Goal: Task Accomplishment & Management: Complete application form

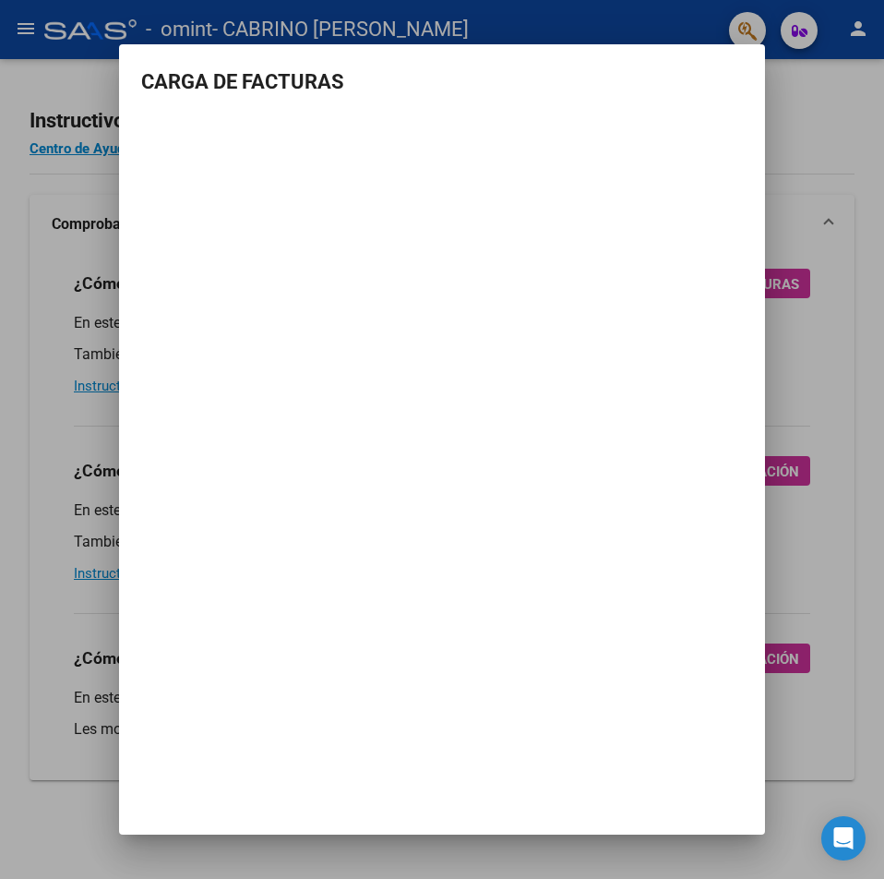
click at [784, 197] on div at bounding box center [442, 439] width 884 height 879
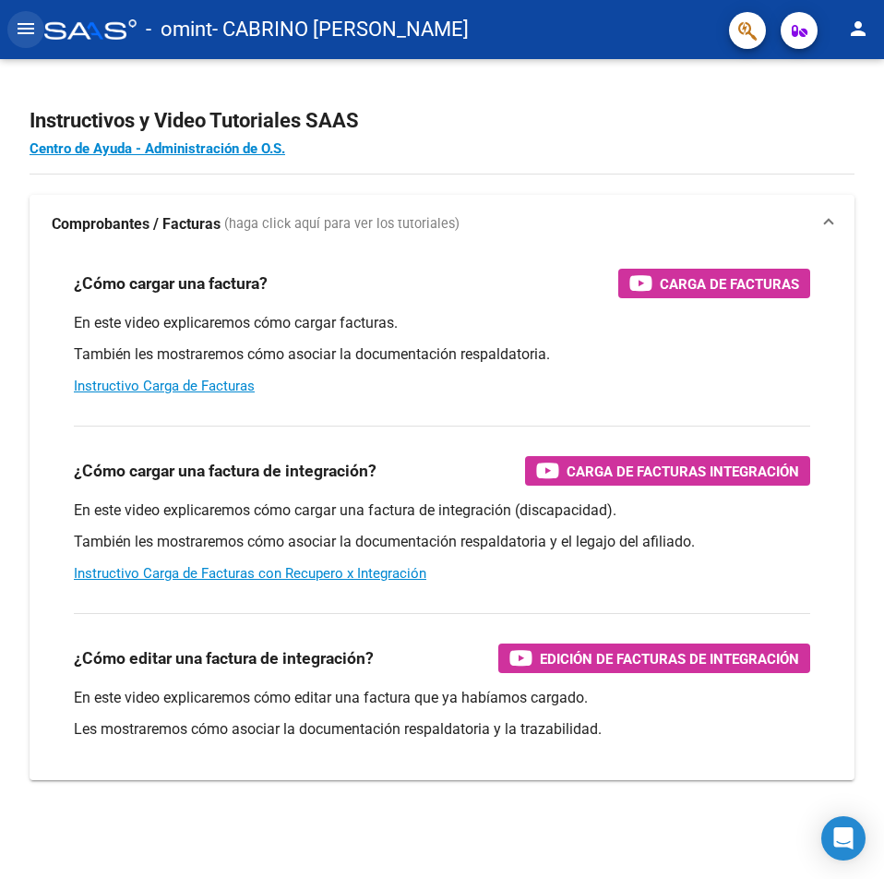
click at [27, 15] on button "menu" at bounding box center [25, 29] width 37 height 37
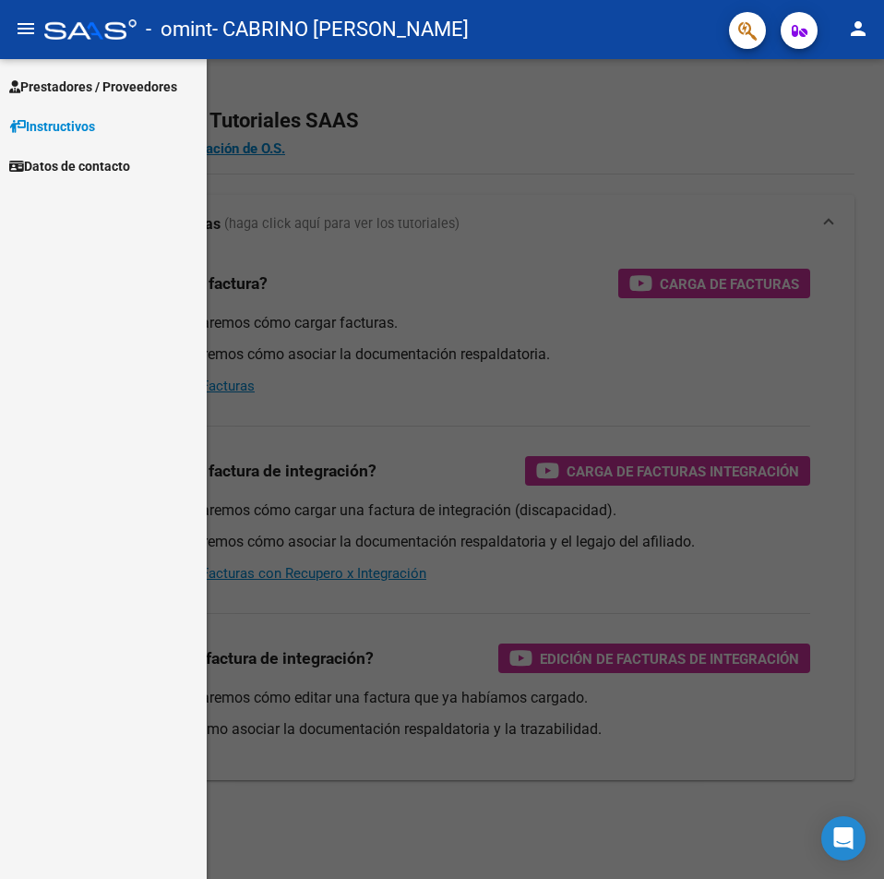
click at [116, 87] on span "Prestadores / Proveedores" at bounding box center [93, 87] width 168 height 20
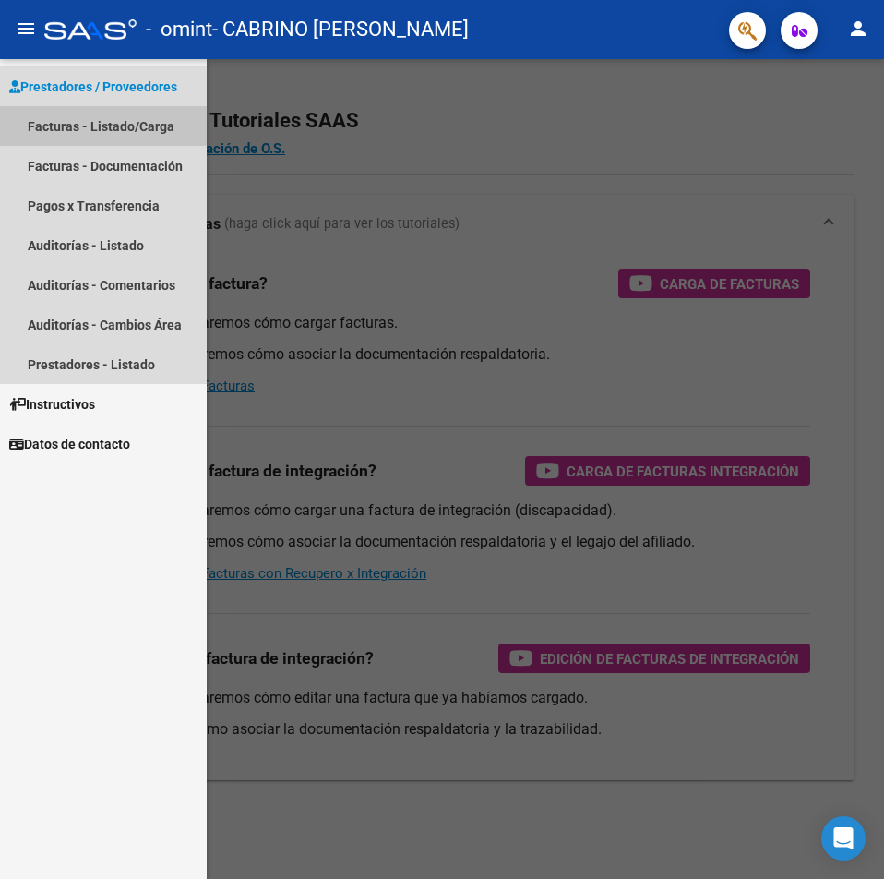
click at [114, 126] on link "Facturas - Listado/Carga" at bounding box center [103, 126] width 207 height 40
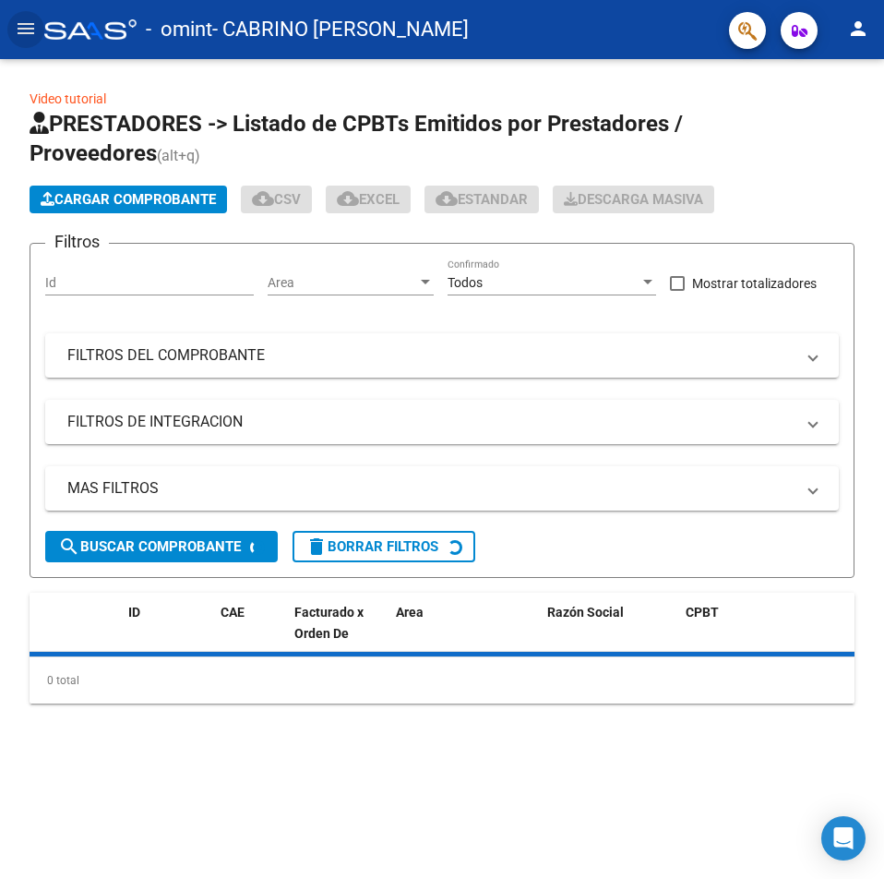
click at [153, 287] on input "Id" at bounding box center [149, 283] width 209 height 16
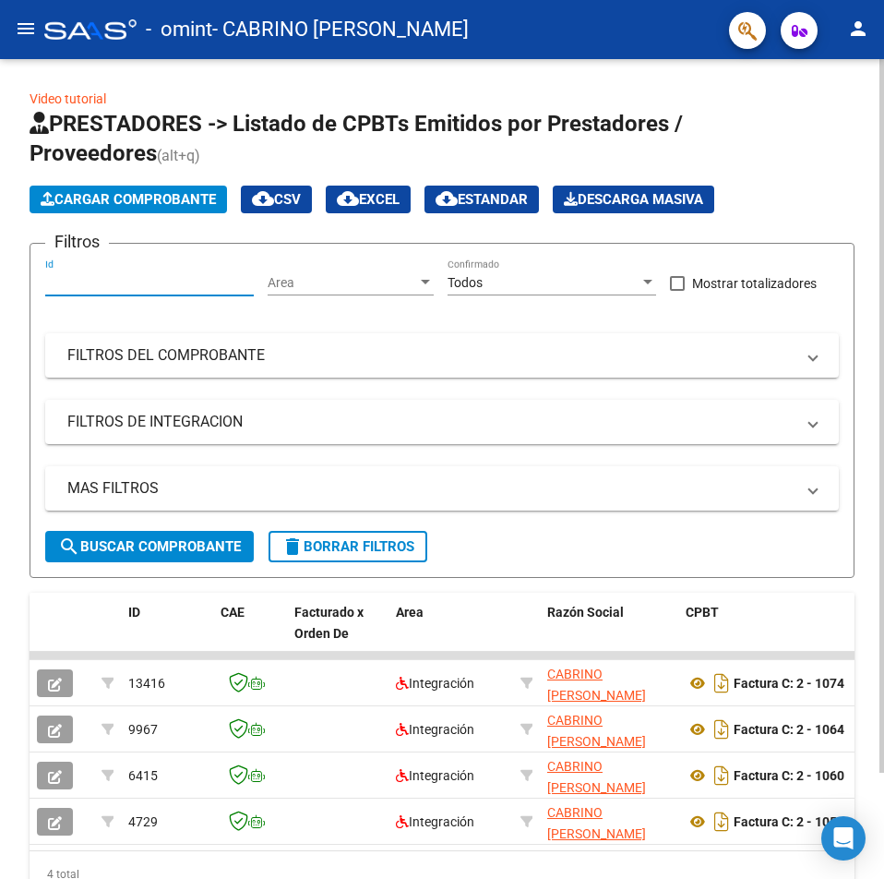
click at [148, 198] on span "Cargar Comprobante" at bounding box center [128, 199] width 175 height 17
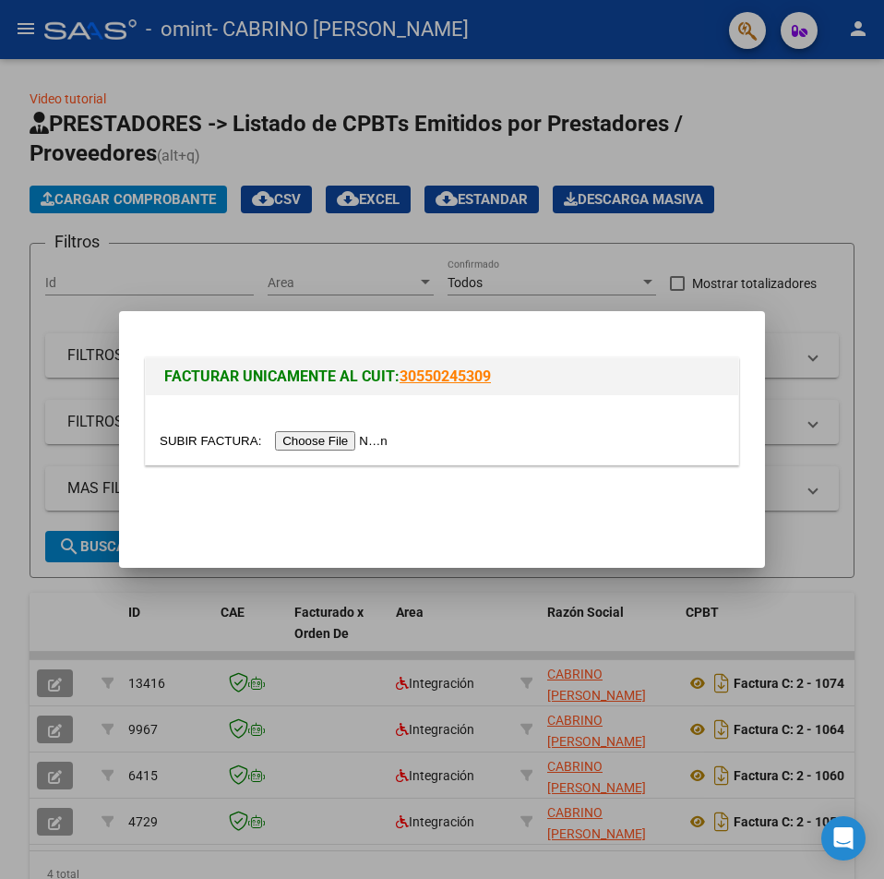
click at [325, 442] on input "file" at bounding box center [277, 440] width 234 height 19
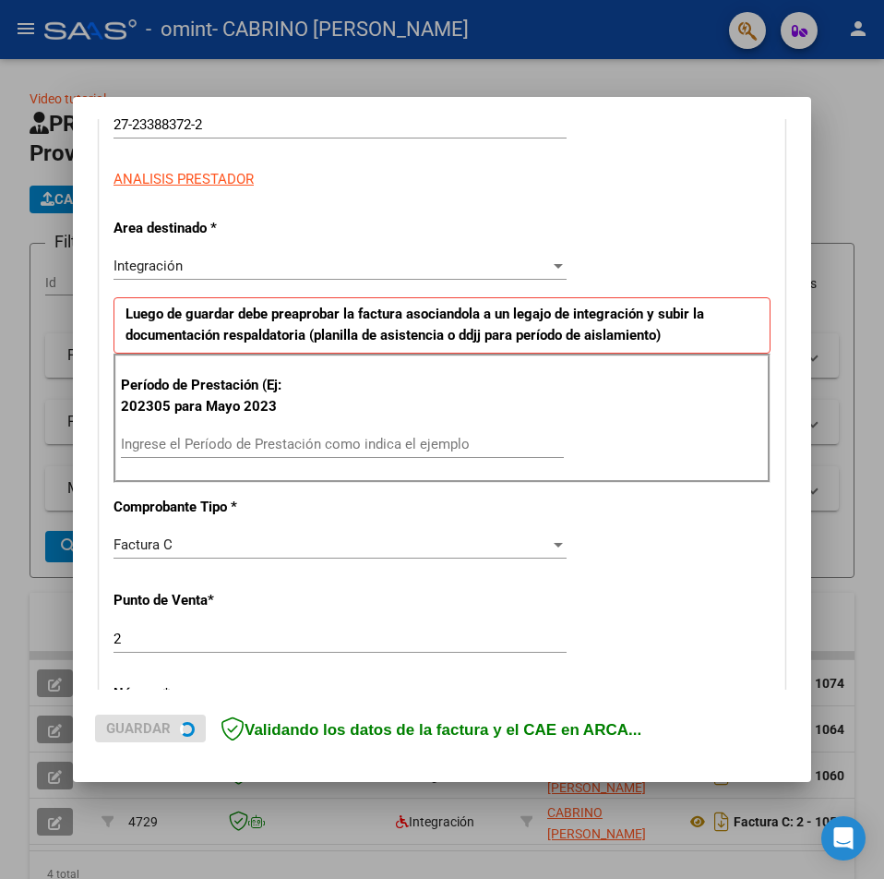
scroll to position [369, 0]
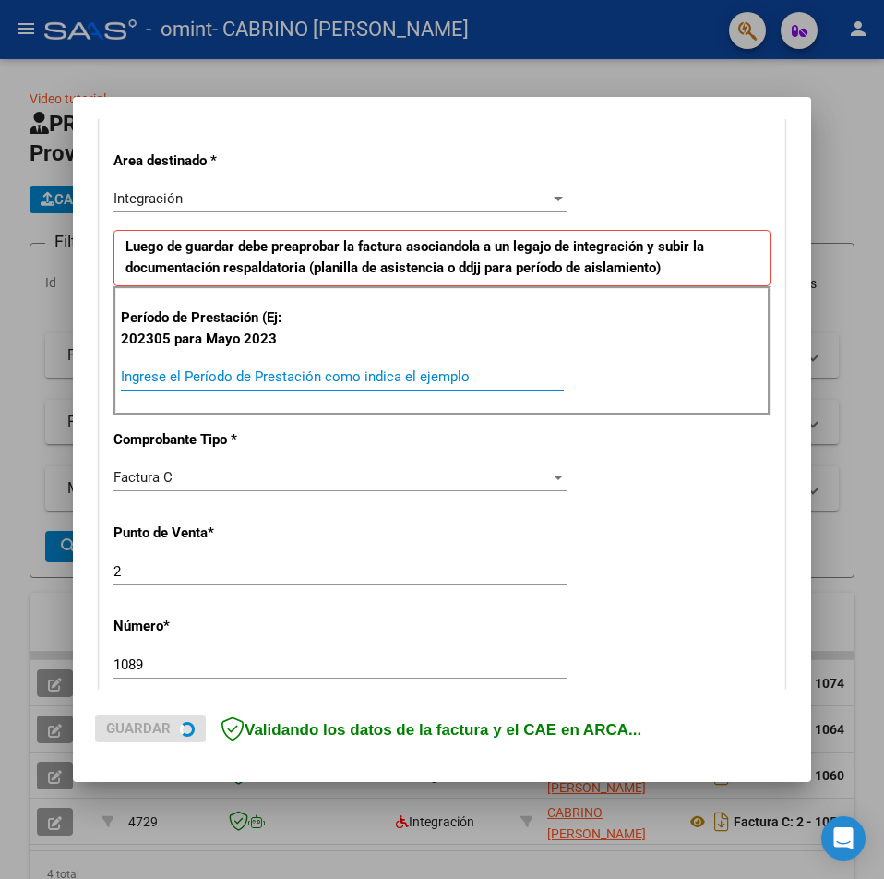
click at [257, 371] on input "Ingrese el Período de Prestación como indica el ejemplo" at bounding box center [342, 376] width 443 height 17
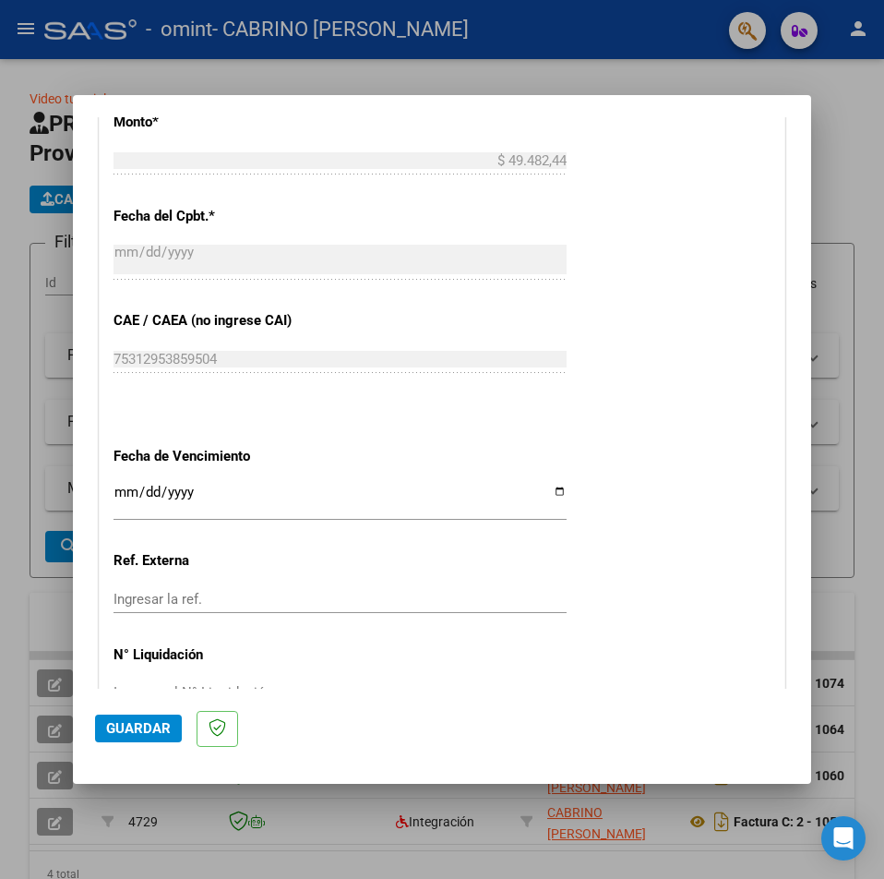
scroll to position [1016, 0]
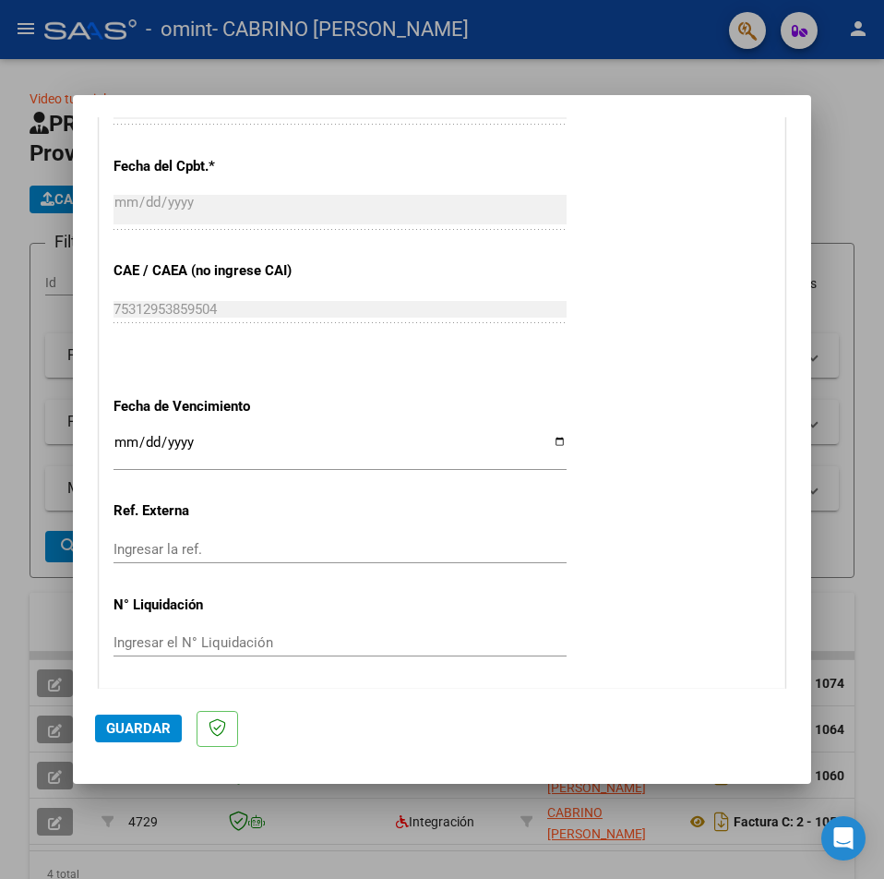
type input "202507"
click at [263, 442] on input "Ingresar la fecha" at bounding box center [340, 450] width 453 height 30
click at [549, 432] on div "Ingresar la fecha" at bounding box center [340, 450] width 453 height 40
click at [548, 447] on input "Ingresar la fecha" at bounding box center [340, 450] width 453 height 30
type input "[DATE]"
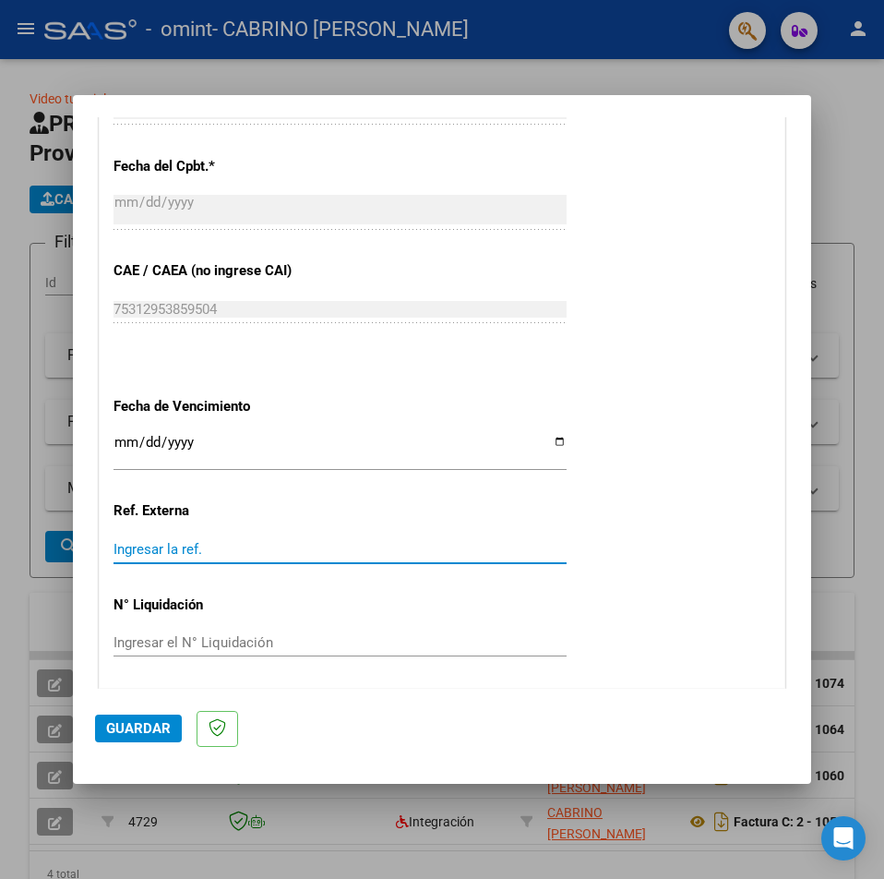
click at [169, 542] on input "Ingresar la ref." at bounding box center [340, 549] width 453 height 17
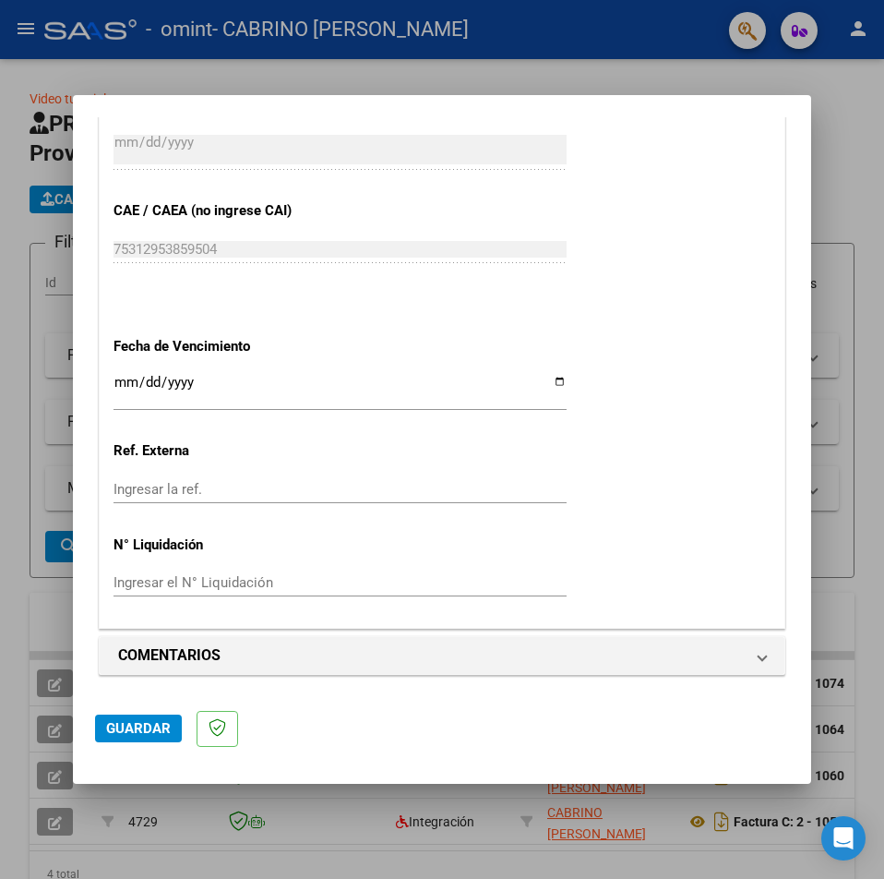
click at [198, 575] on input "Ingresar el N° Liquidación" at bounding box center [340, 582] width 453 height 17
drag, startPoint x: 219, startPoint y: 570, endPoint x: 206, endPoint y: 571, distance: 13.1
click at [219, 570] on div "Ingresar el N° Liquidación" at bounding box center [340, 583] width 453 height 28
click at [202, 576] on input "Ingresar el N° Liquidación" at bounding box center [340, 582] width 453 height 17
paste input "75312953859504"
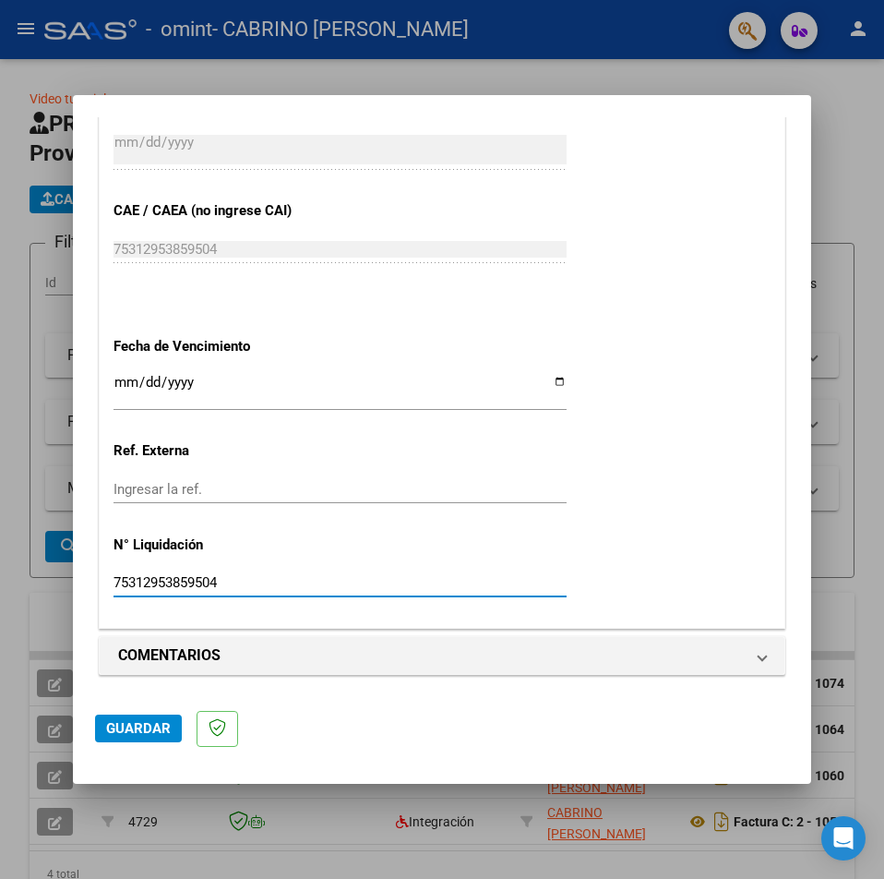
type input "75312953859504"
click at [159, 728] on span "Guardar" at bounding box center [138, 728] width 65 height 17
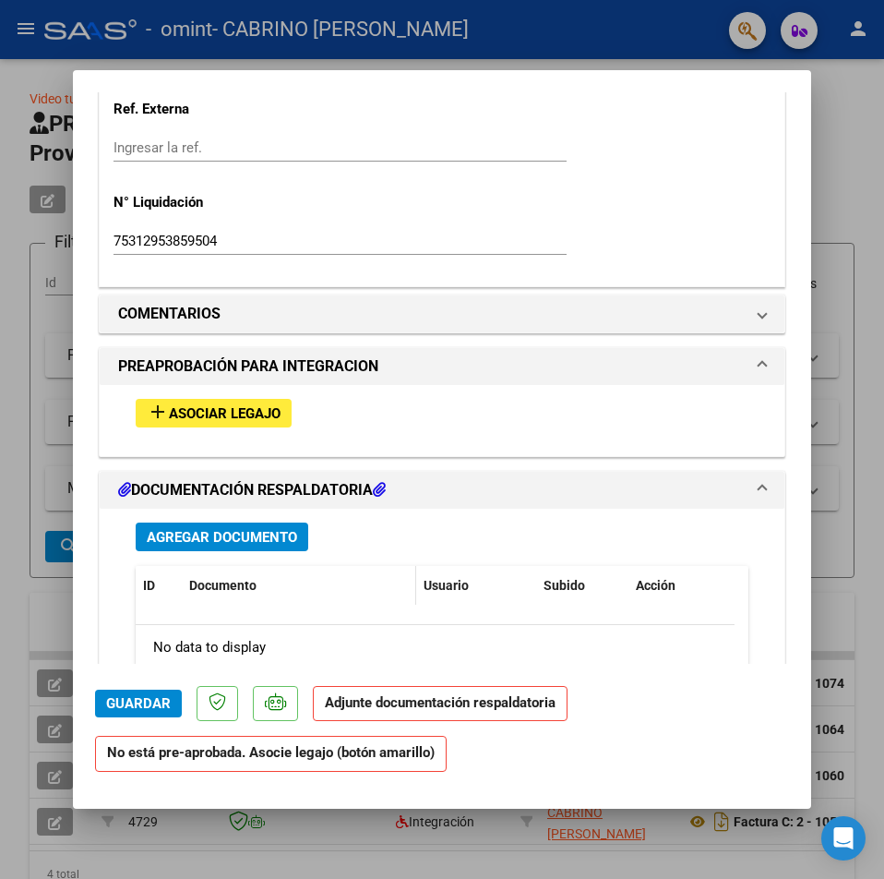
scroll to position [1396, 0]
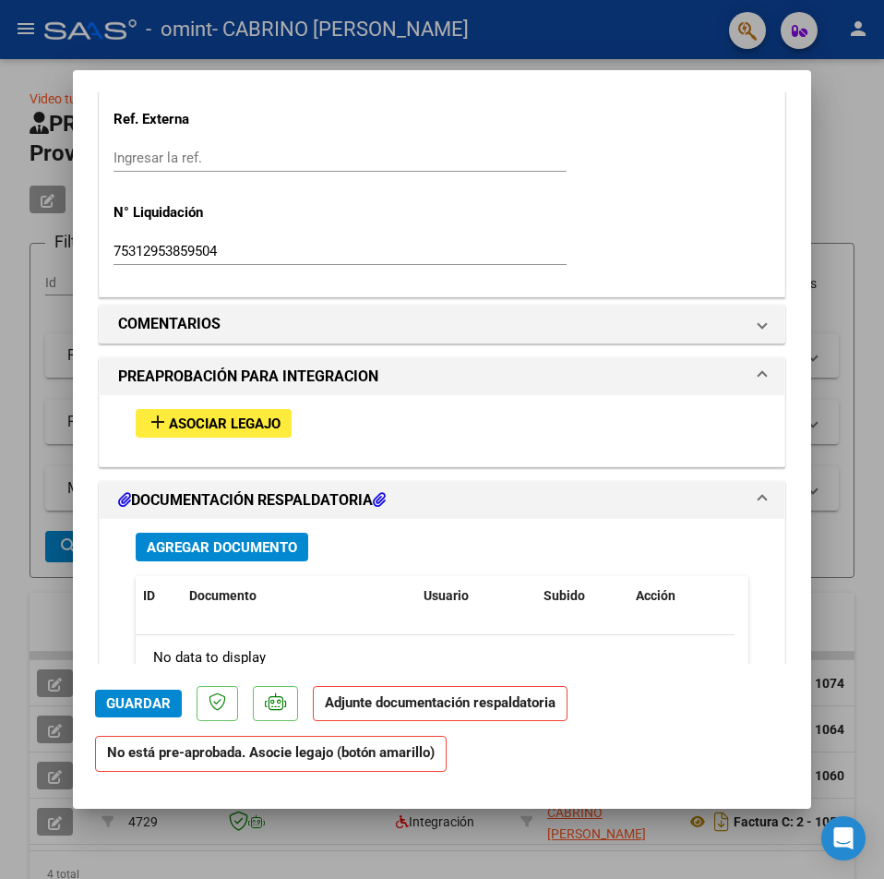
click at [201, 432] on button "add Asociar Legajo" at bounding box center [214, 423] width 156 height 29
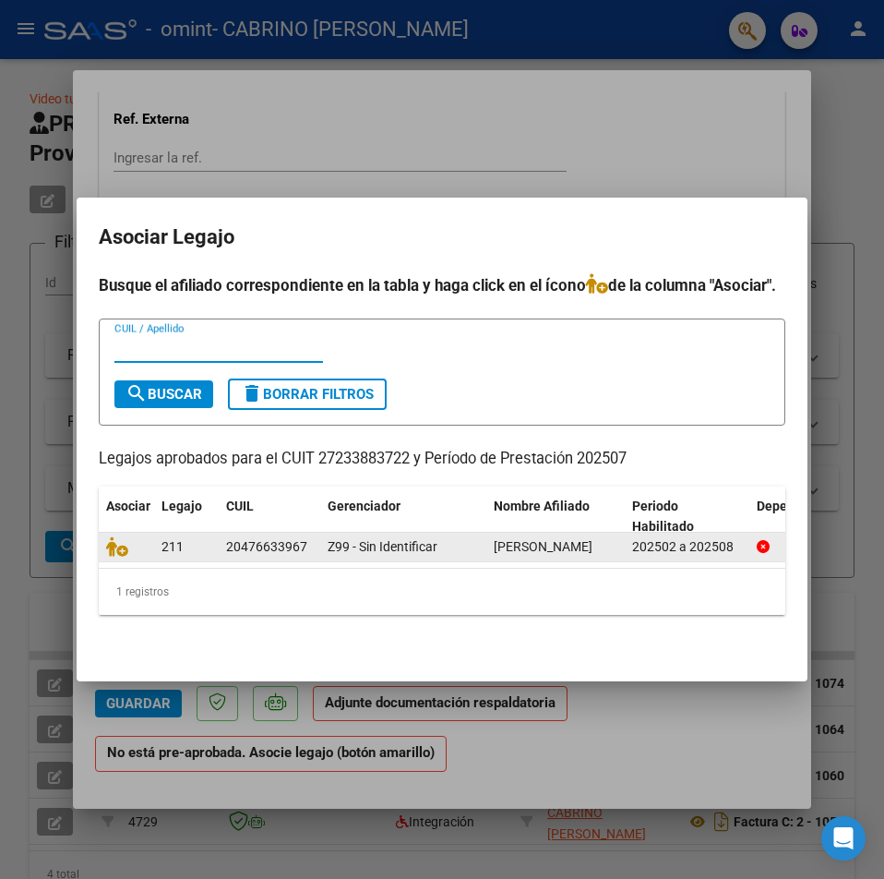
click at [300, 542] on div "20476633967" at bounding box center [266, 546] width 81 height 21
click at [587, 547] on span "[PERSON_NAME]" at bounding box center [543, 546] width 99 height 15
click at [632, 541] on div "202502 a 202508" at bounding box center [687, 546] width 110 height 21
click at [659, 537] on div "202502 a 202508" at bounding box center [687, 546] width 110 height 21
click at [255, 536] on div "20476633967" at bounding box center [266, 546] width 81 height 21
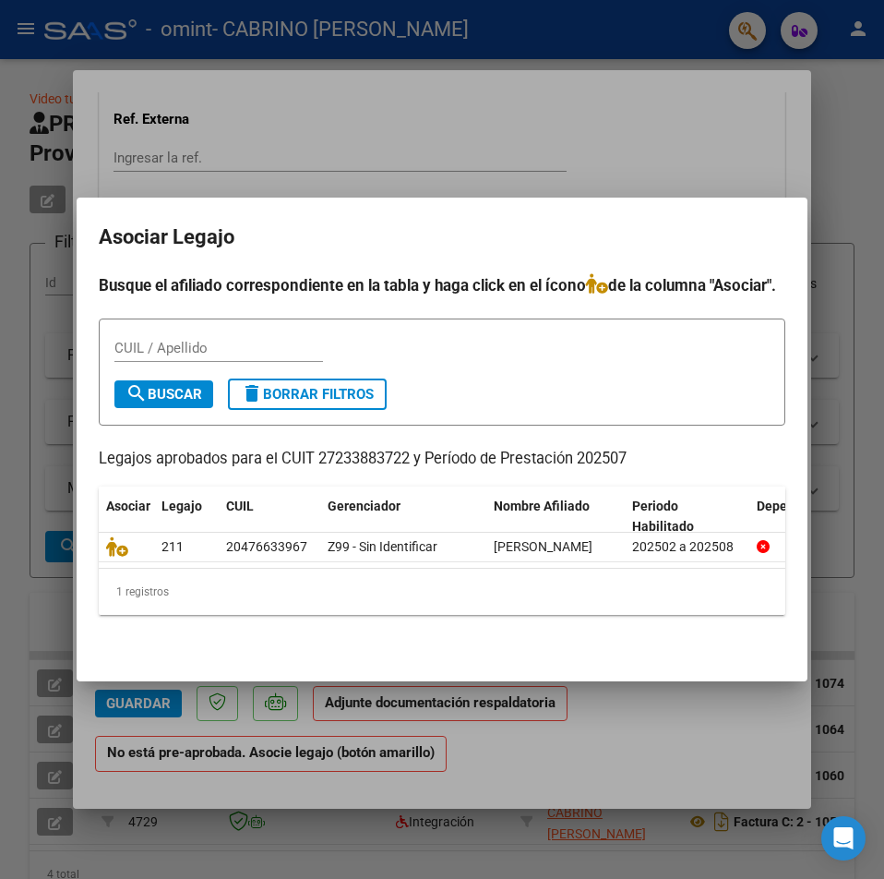
scroll to position [0, 102]
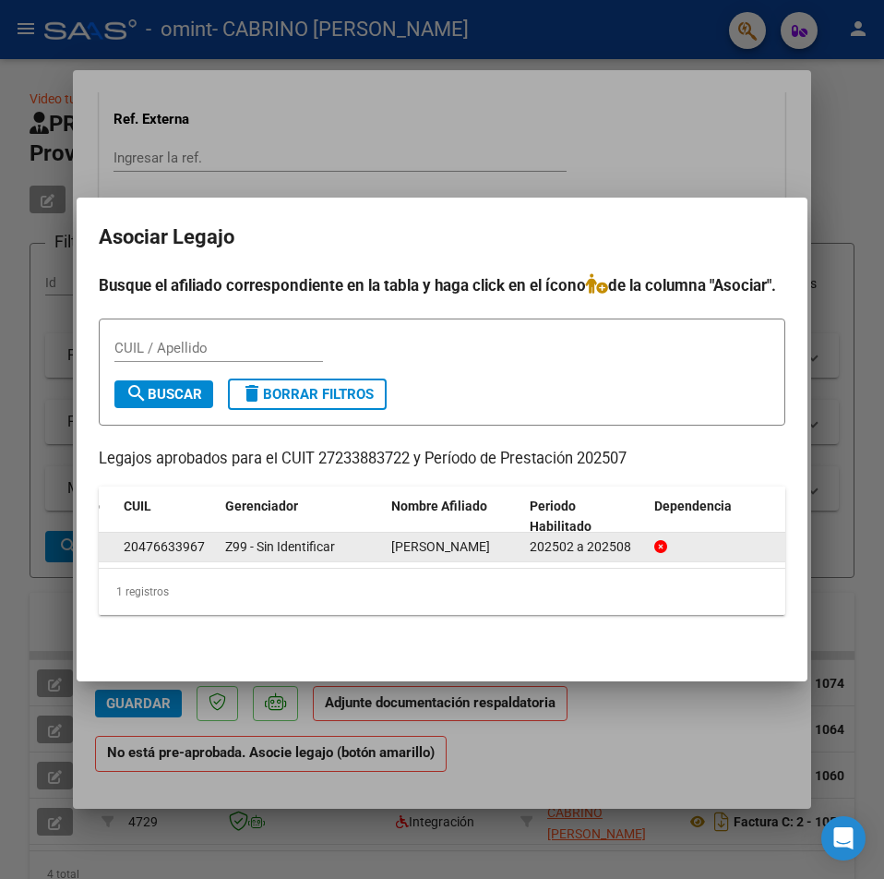
click at [637, 543] on div "202502 a 202508" at bounding box center [585, 546] width 110 height 21
click at [571, 537] on div "202502 a 202508" at bounding box center [585, 546] width 110 height 21
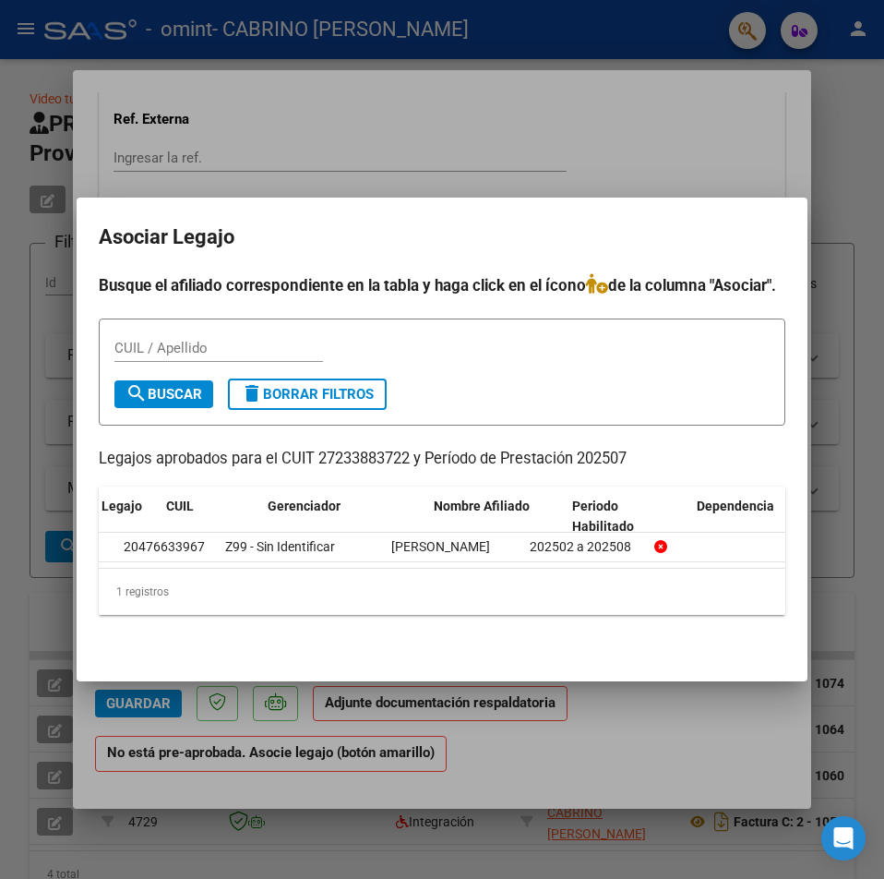
scroll to position [0, 0]
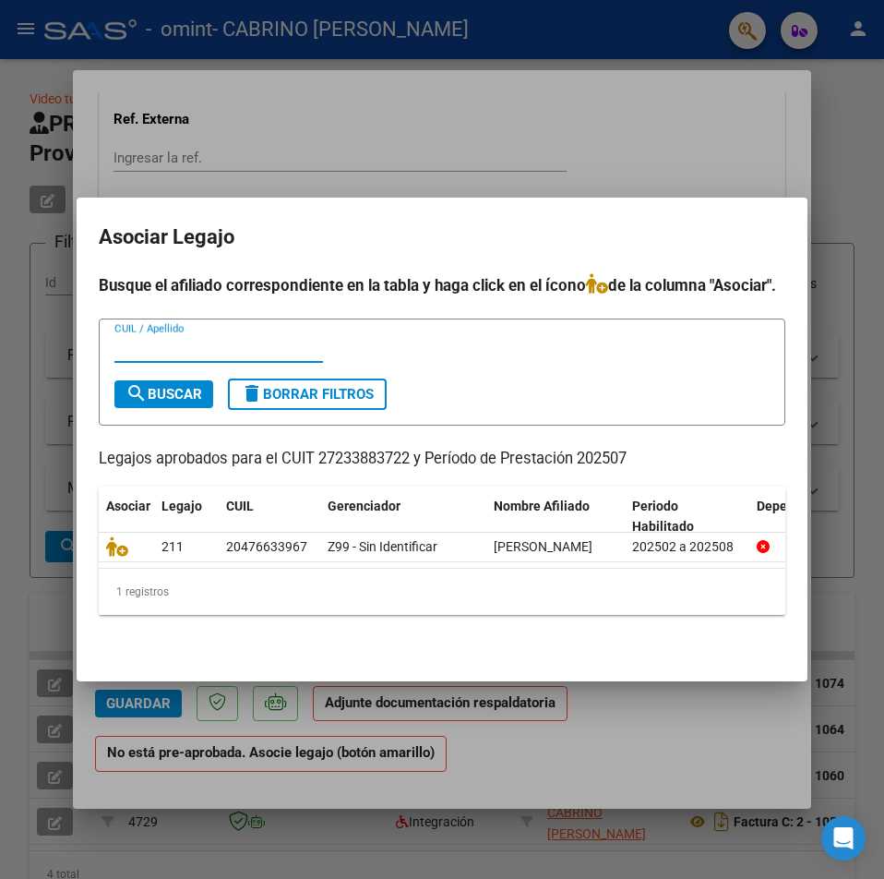
click at [176, 340] on input "CUIL / Apellido" at bounding box center [218, 348] width 209 height 17
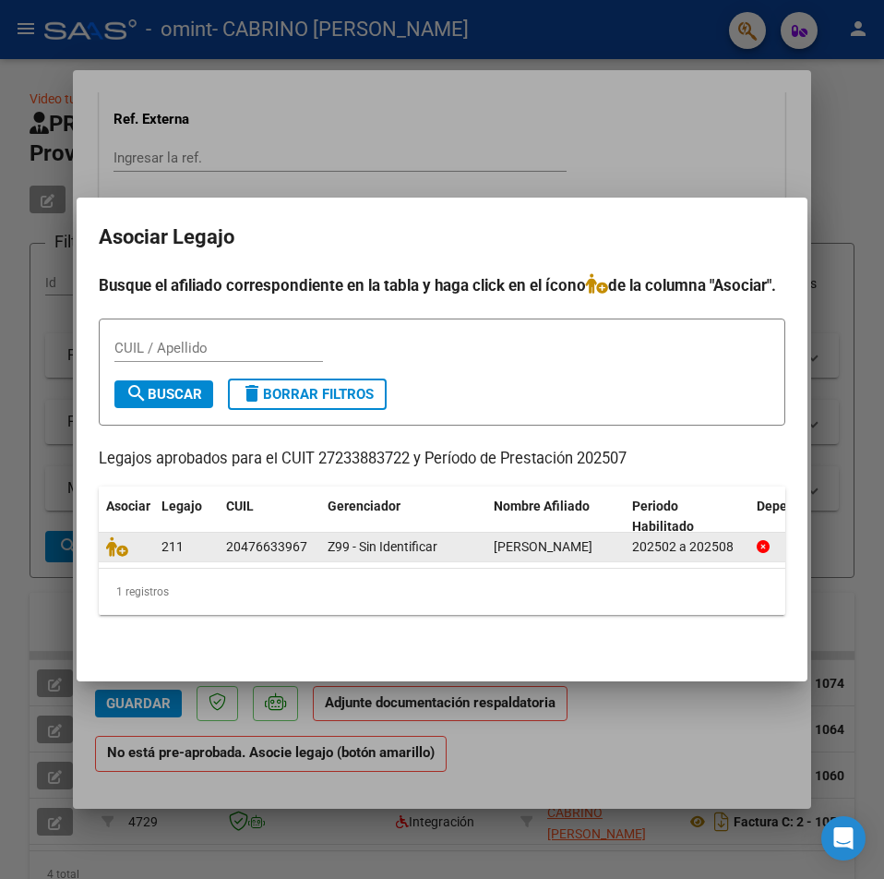
click at [282, 538] on div "20476633967" at bounding box center [266, 546] width 81 height 21
copy div "20476633967"
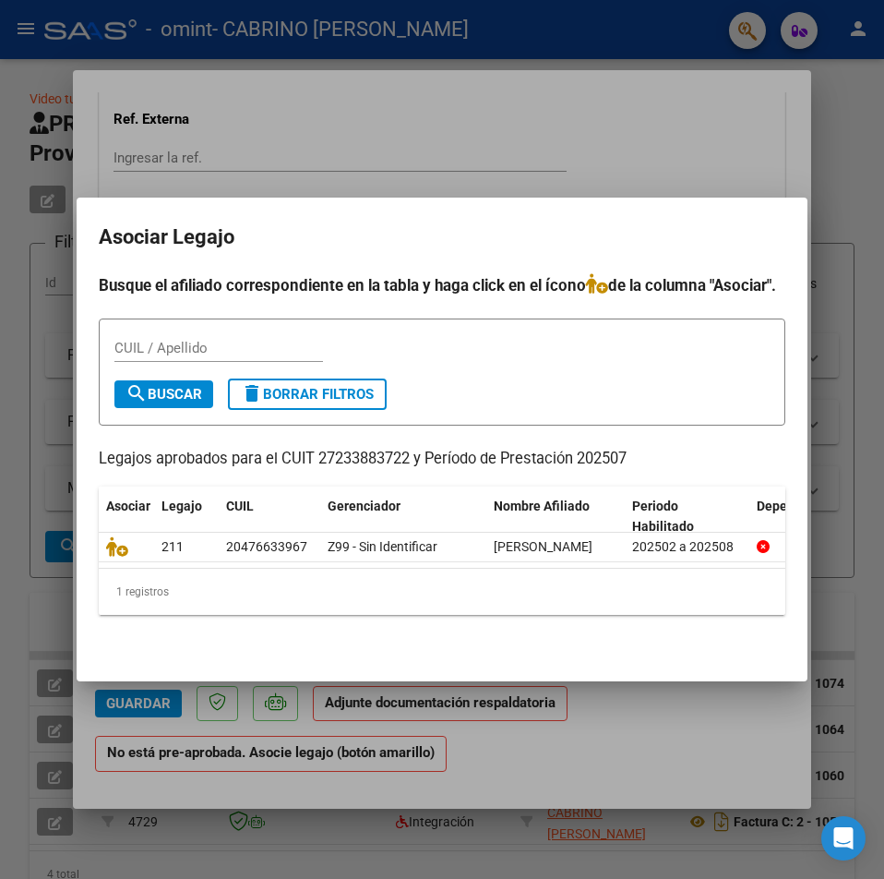
click at [191, 343] on div "CUIL / Apellido" at bounding box center [218, 348] width 209 height 28
paste input "20476633967"
type input "20476633967"
click at [258, 496] on div "CUIL" at bounding box center [269, 506] width 87 height 21
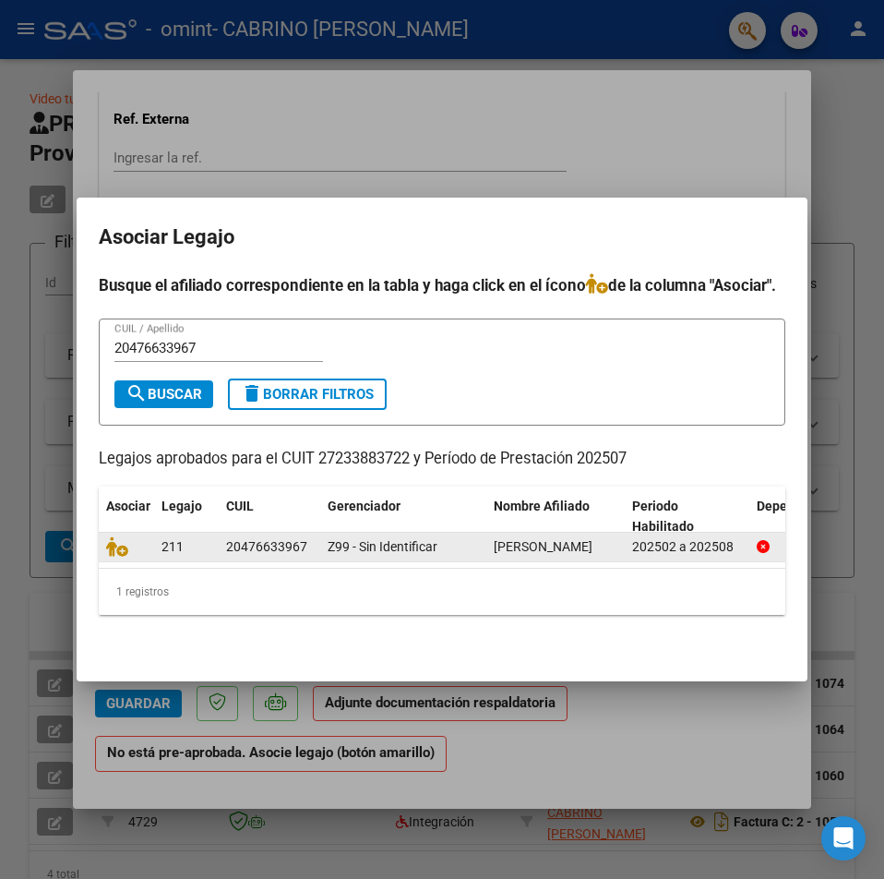
click at [308, 556] on datatable-body-cell "20476633967" at bounding box center [270, 547] width 102 height 29
click at [104, 538] on datatable-body-cell at bounding box center [126, 547] width 55 height 29
click at [116, 536] on icon at bounding box center [117, 546] width 22 height 20
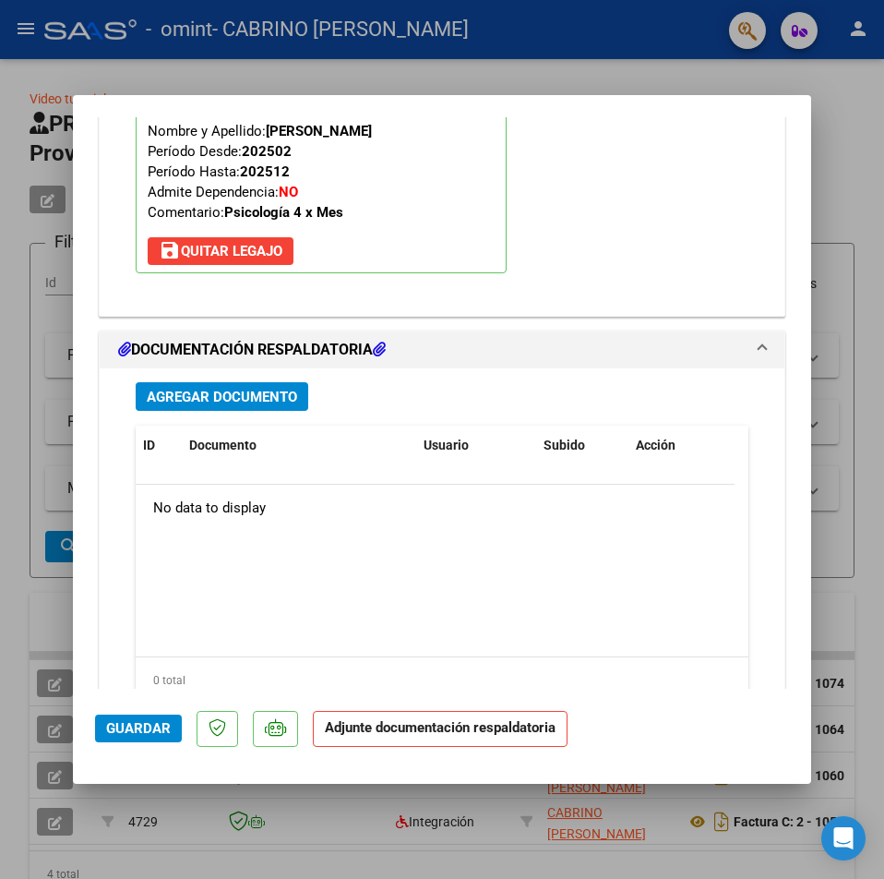
scroll to position [1960, 0]
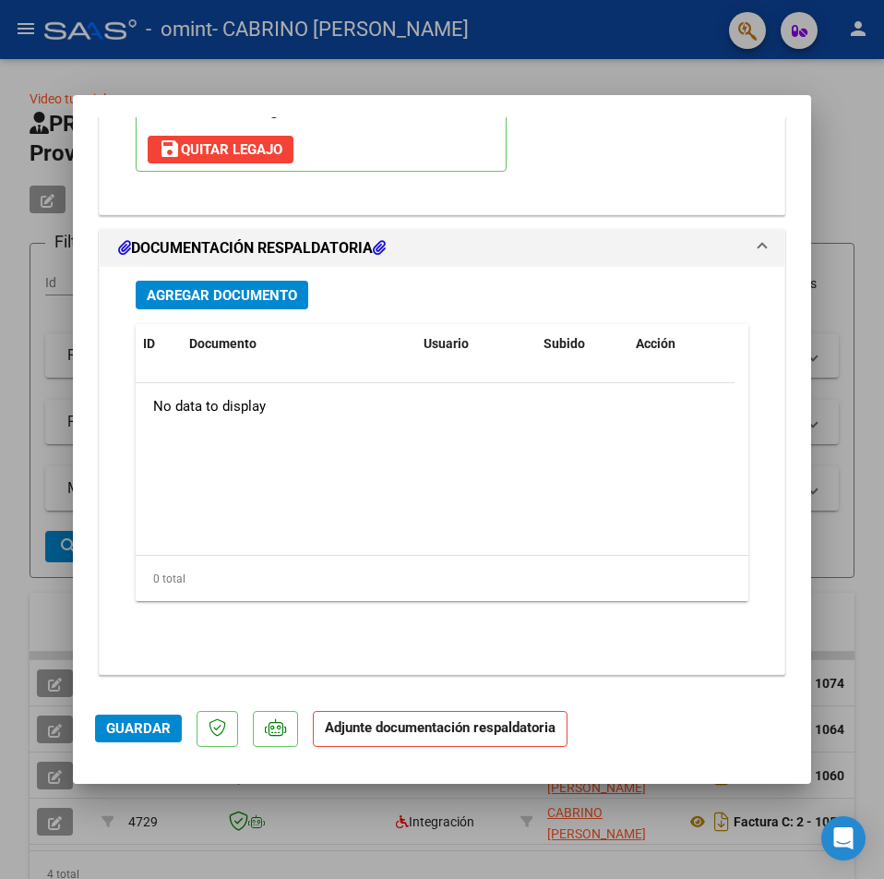
click at [258, 299] on span "Agregar Documento" at bounding box center [222, 295] width 150 height 17
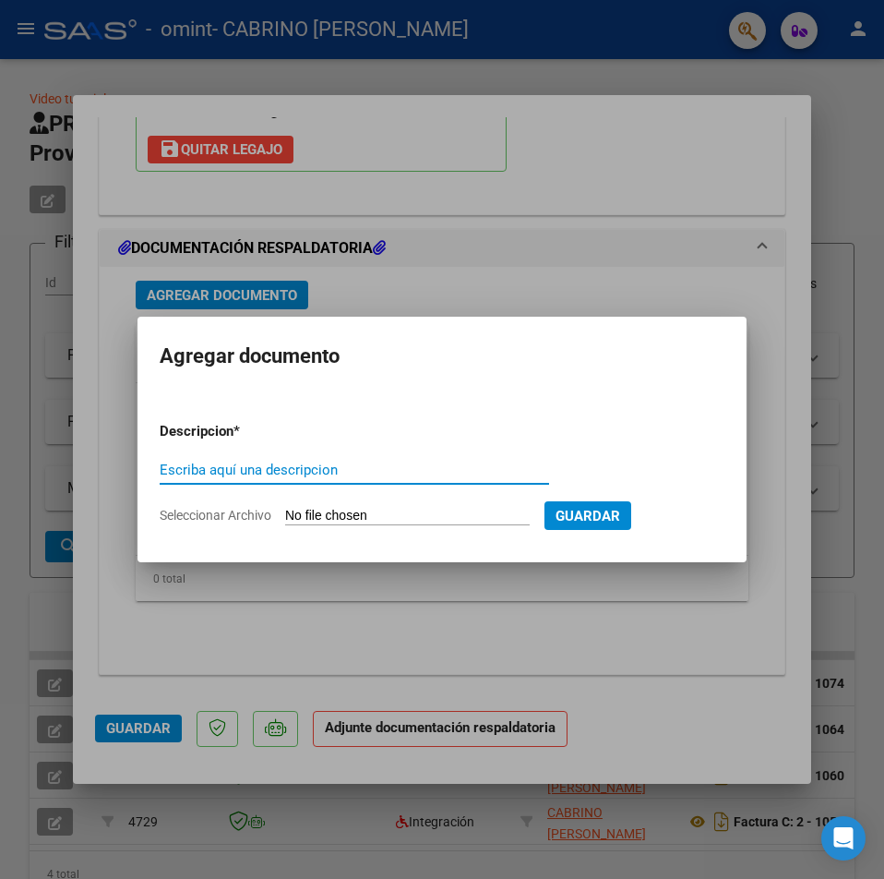
click at [341, 486] on div "Escriba aquí una descripcion" at bounding box center [355, 478] width 390 height 45
click at [367, 468] on input "Escriba aquí una descripcion" at bounding box center [355, 470] width 390 height 17
type input "a"
type input "planilla asistencia"
click at [336, 489] on div "planilla asistencia Escriba aquí una descripcion" at bounding box center [355, 478] width 390 height 45
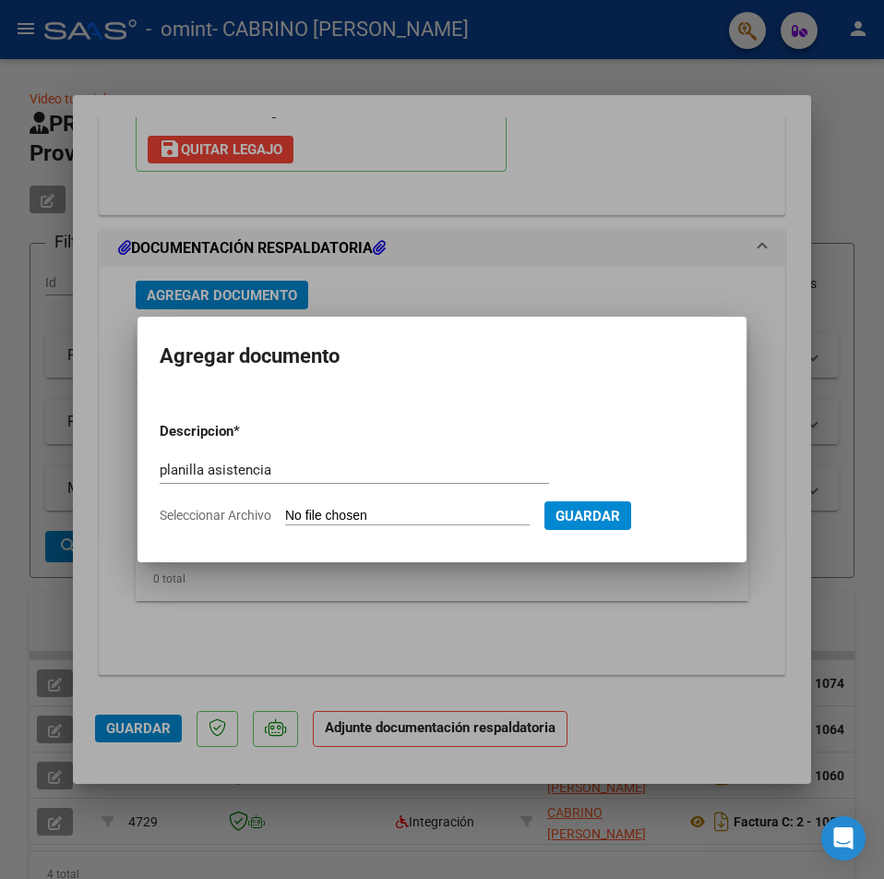
click at [385, 511] on input "Seleccionar Archivo" at bounding box center [407, 517] width 245 height 18
type input "C:\fakepath\CamScanner [DATE] 19.14.pdf"
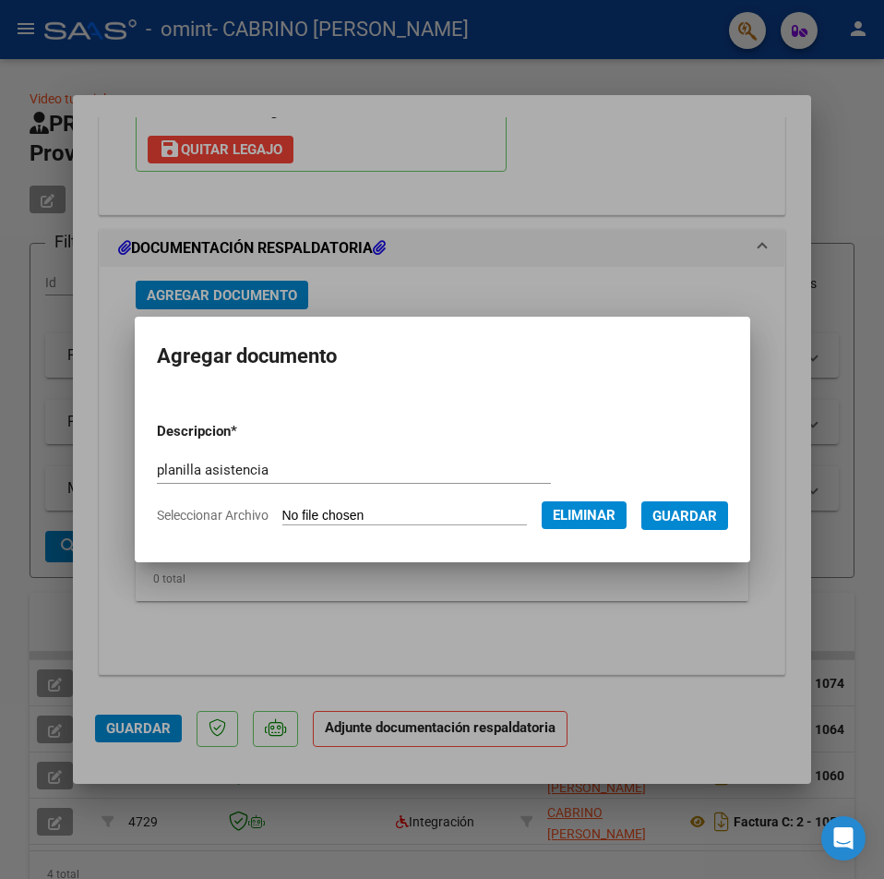
click at [286, 467] on input "planilla asistencia" at bounding box center [354, 470] width 394 height 17
click at [467, 504] on form "Descripcion * planilla asistencia Escriba aquí una descripcion Seleccionar Arch…" at bounding box center [442, 473] width 571 height 132
click at [580, 509] on span "Eliminar" at bounding box center [584, 515] width 63 height 17
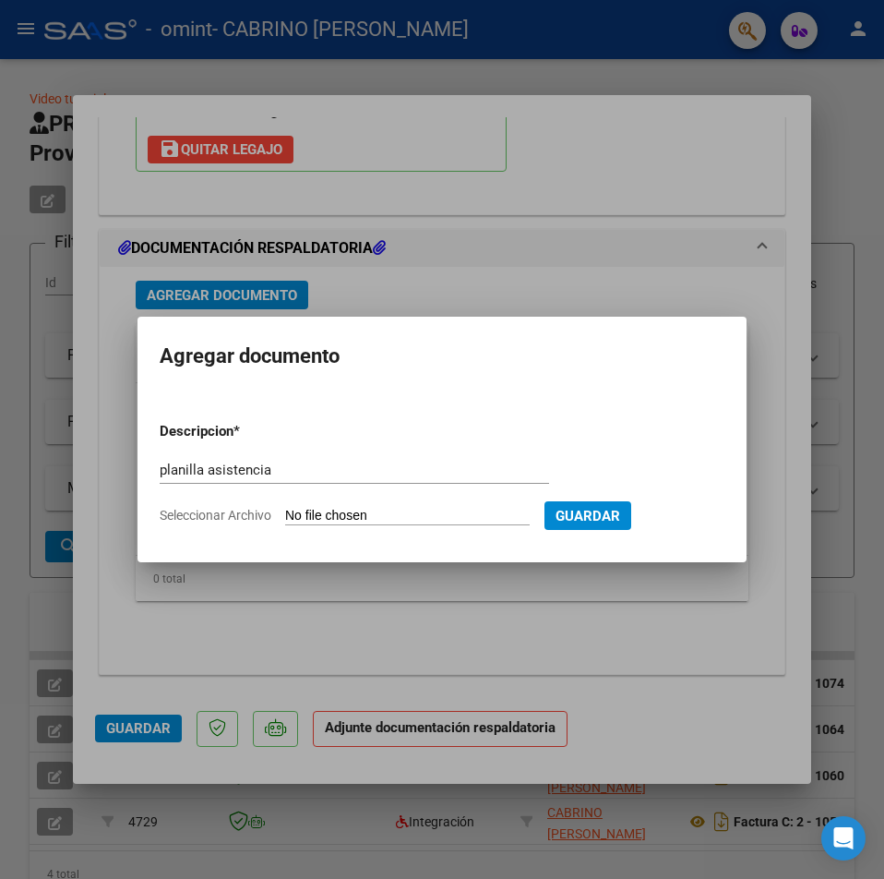
click at [356, 511] on input "Seleccionar Archivo" at bounding box center [407, 517] width 245 height 18
type input "C:\fakepath\[PERSON_NAME][DATE]-fusionado.pdf"
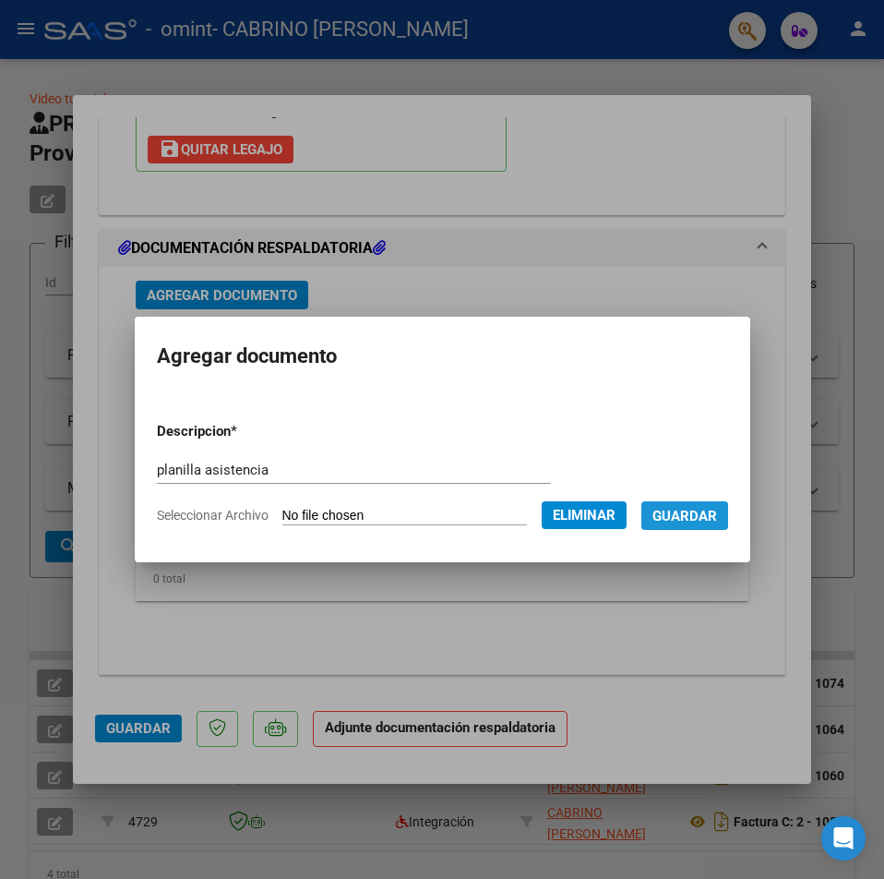
click at [683, 510] on span "Guardar" at bounding box center [685, 516] width 65 height 17
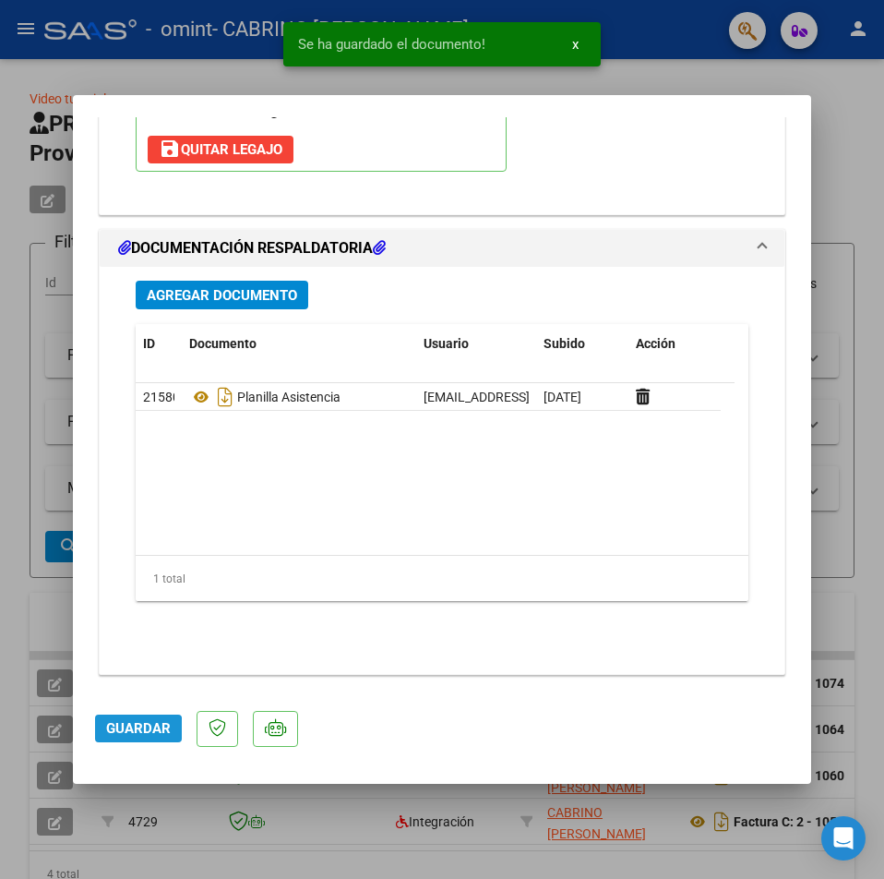
click at [126, 730] on span "Guardar" at bounding box center [138, 728] width 65 height 17
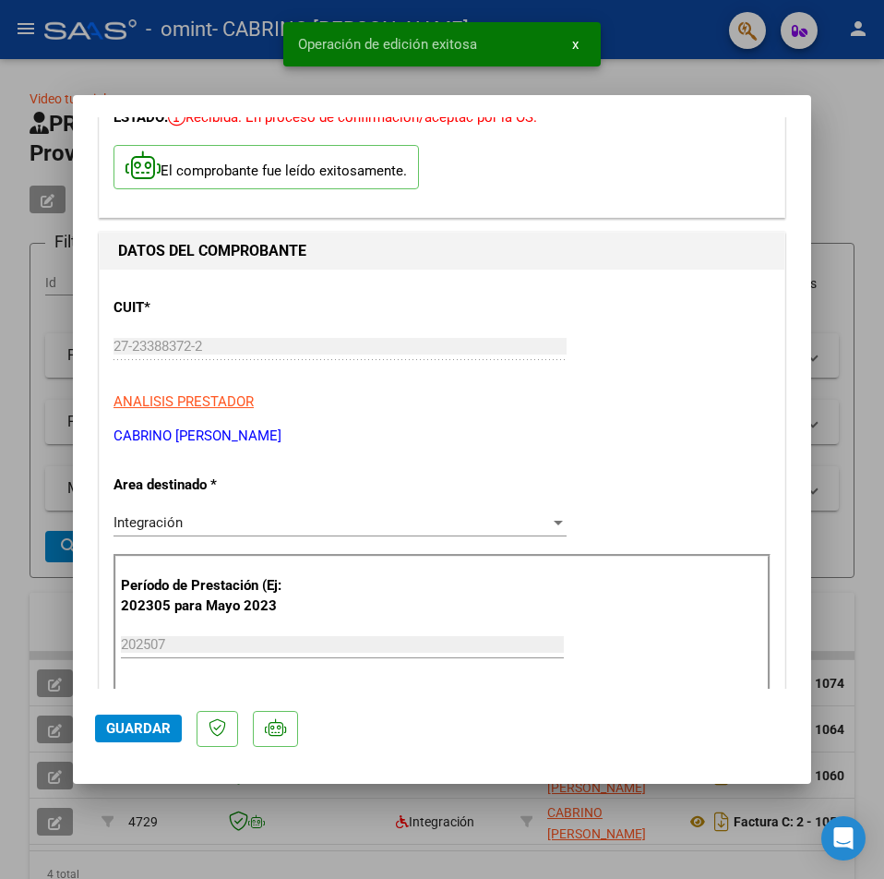
scroll to position [114, 0]
click at [867, 111] on div at bounding box center [442, 439] width 884 height 879
type input "$ 0,00"
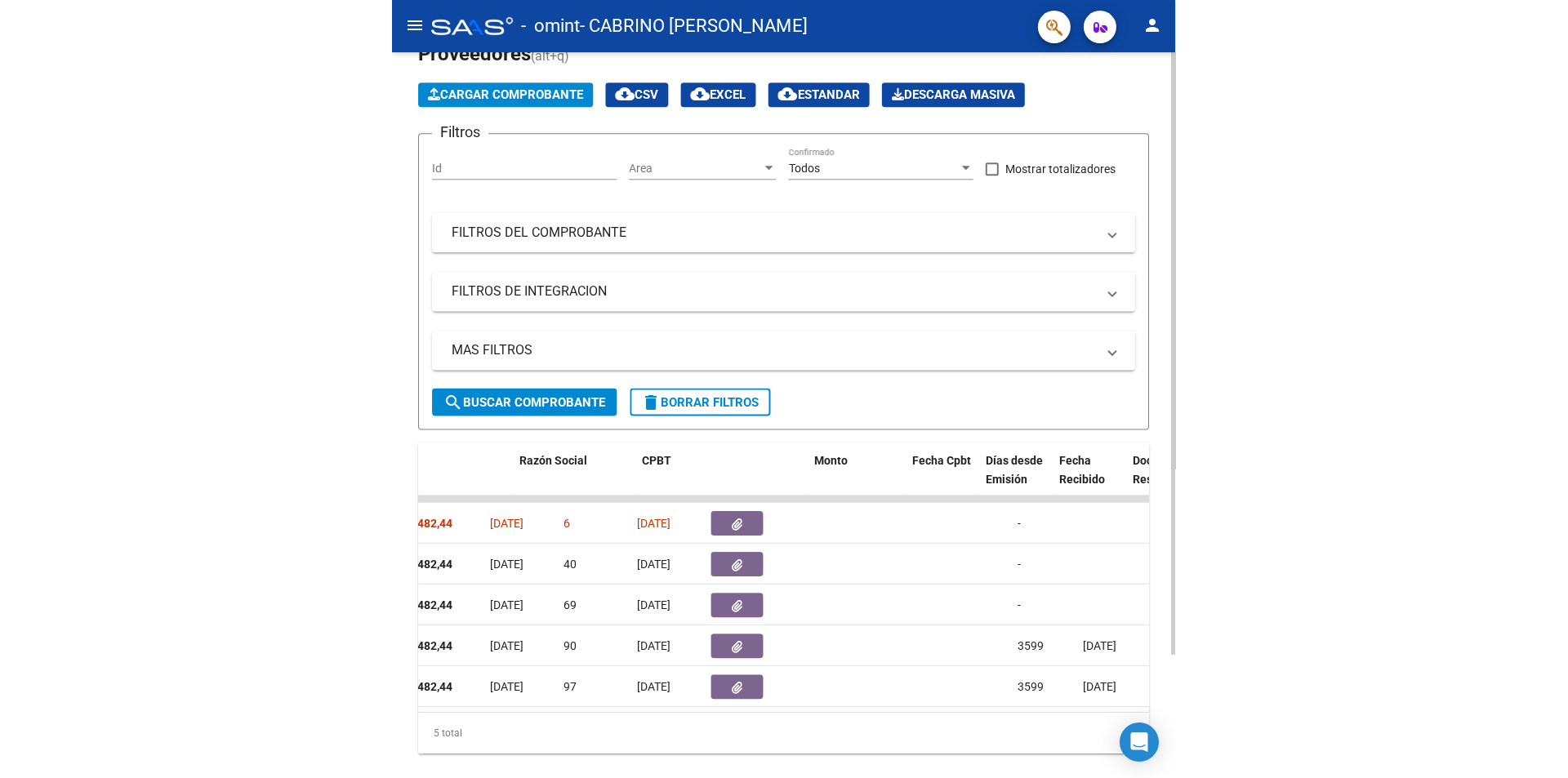
scroll to position [0, 0]
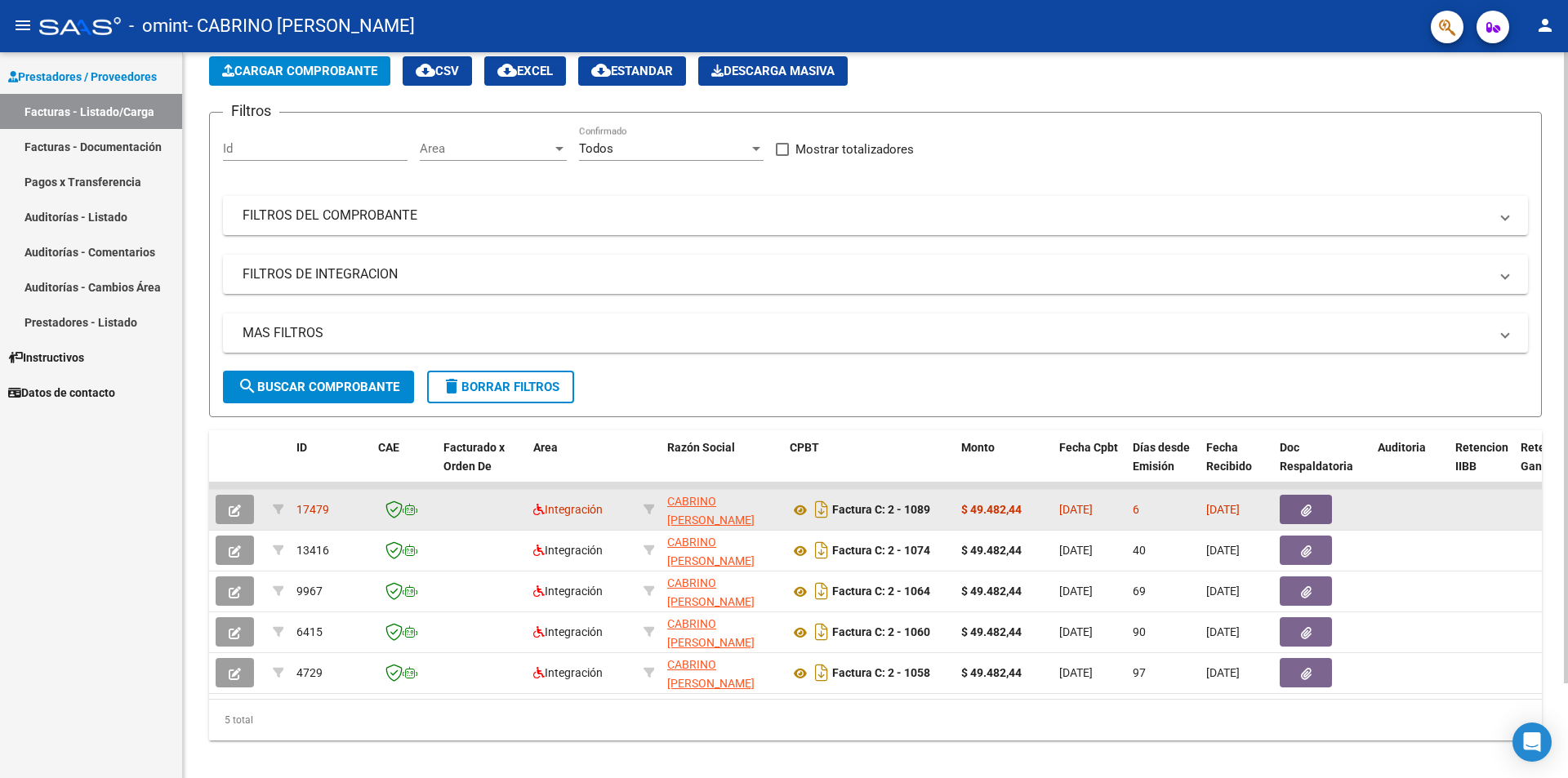
click at [782, 511] on strong "$ 49.482,44" at bounding box center [991, 509] width 60 height 13
click at [782, 512] on strong "$ 49.482,44" at bounding box center [991, 509] width 60 height 13
click at [782, 500] on div "Factura C: 2 - 1089" at bounding box center [868, 509] width 158 height 27
click at [321, 512] on span "17479" at bounding box center [312, 509] width 33 height 13
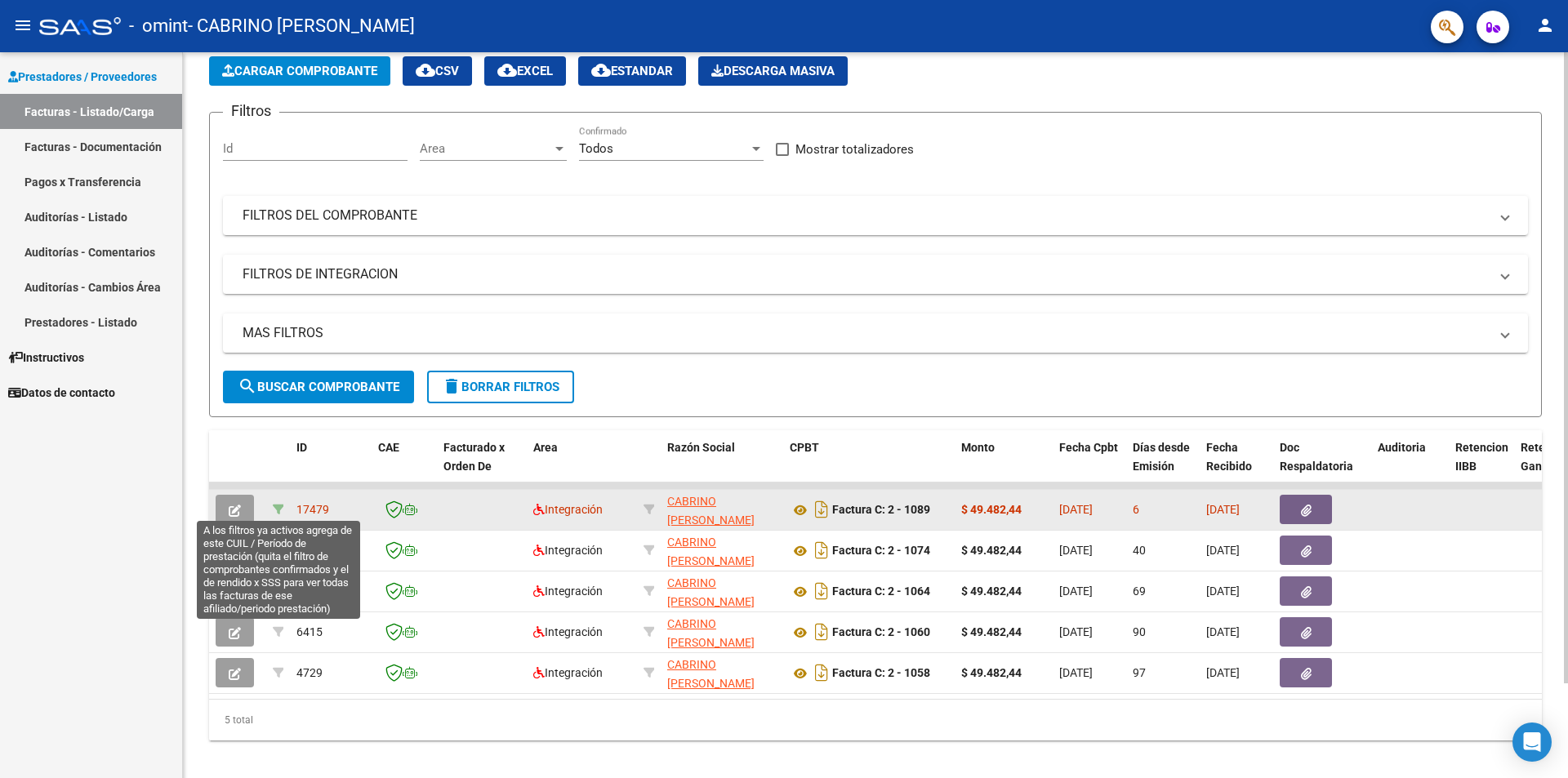
click at [276, 507] on icon at bounding box center [278, 509] width 11 height 11
type input "202507"
type input "20476633967"
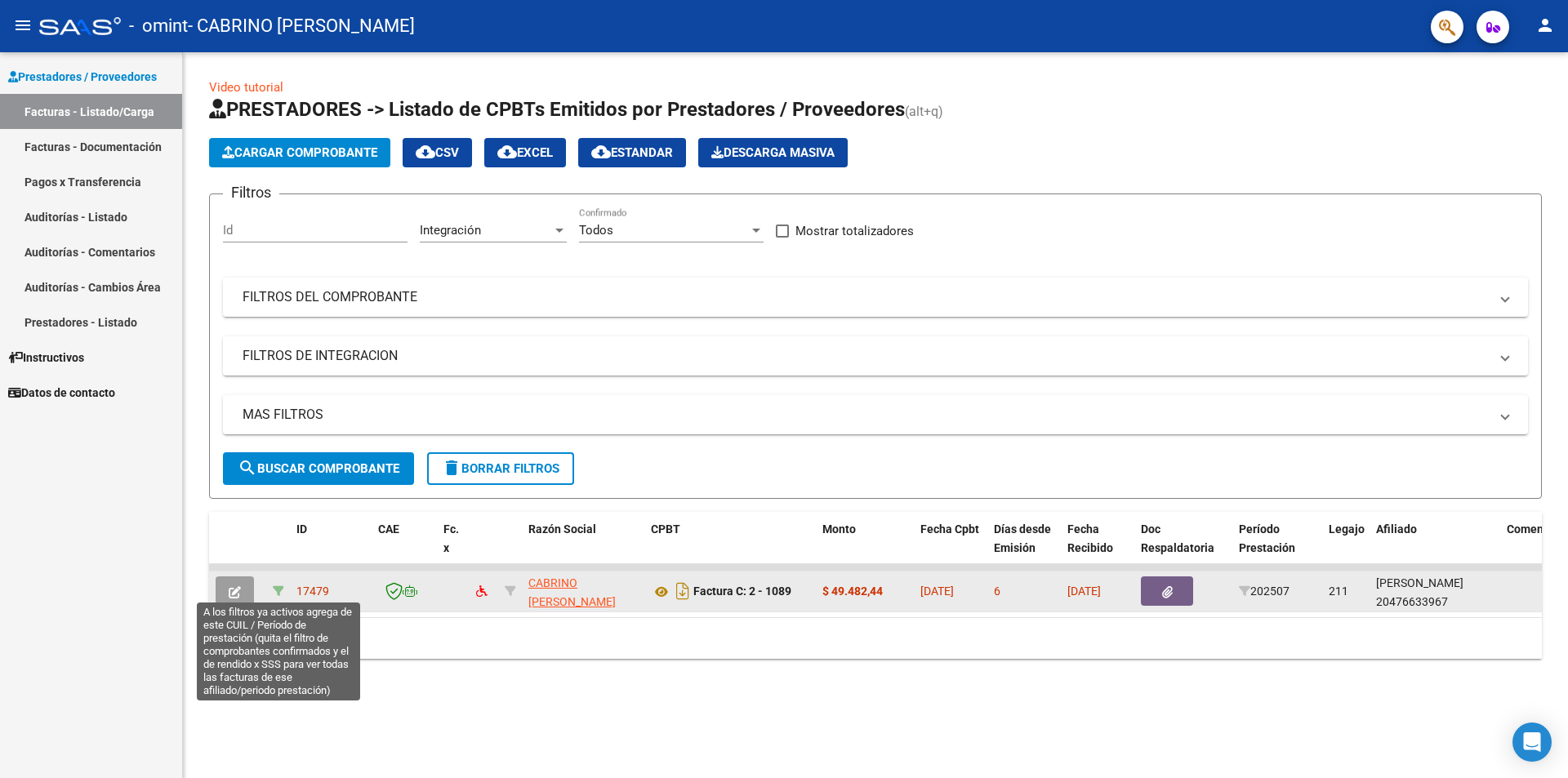
click at [277, 590] on icon at bounding box center [278, 591] width 11 height 11
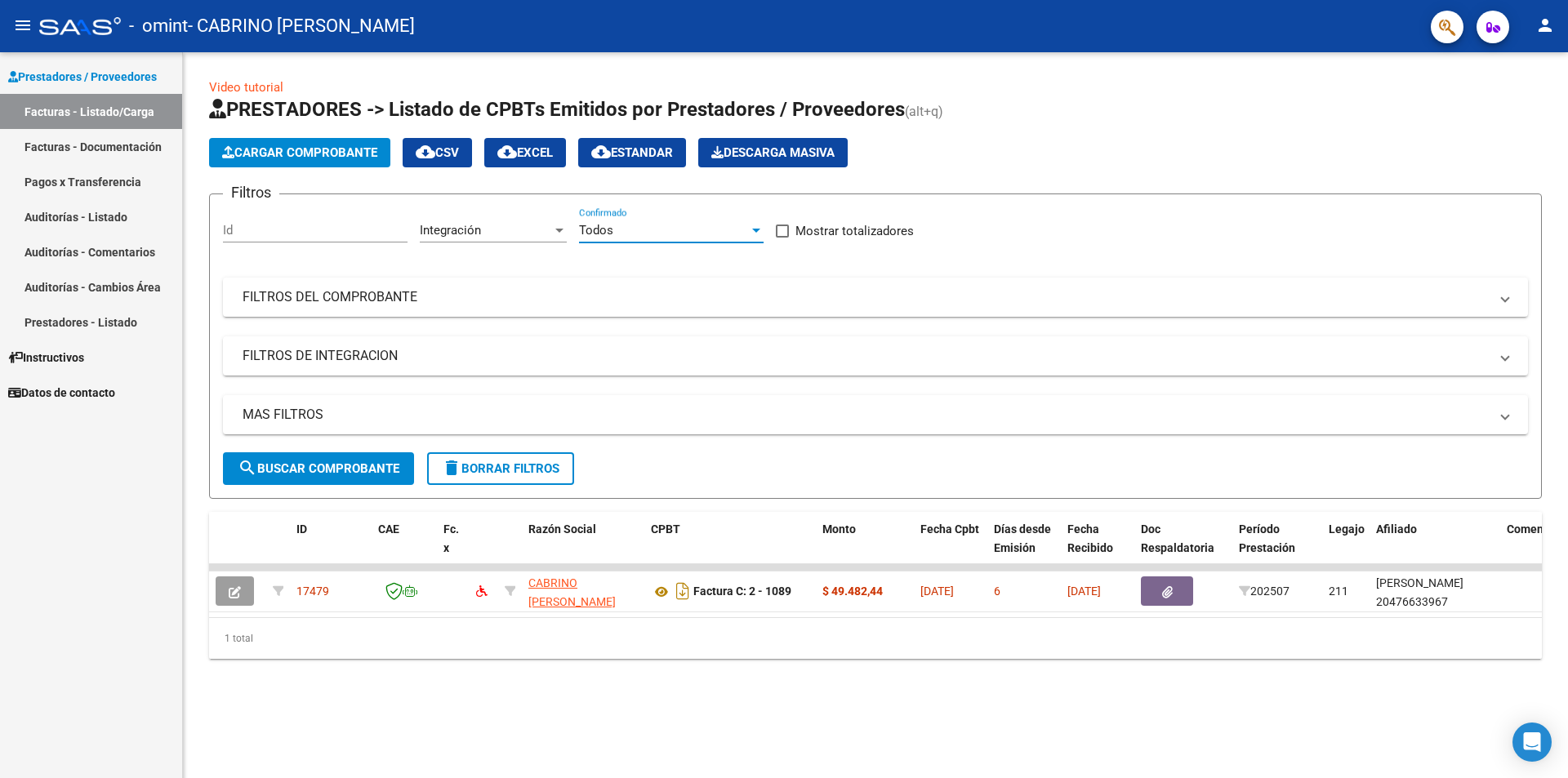
click at [654, 229] on div "Todos" at bounding box center [664, 230] width 170 height 15
click at [782, 293] on div at bounding box center [784, 389] width 1568 height 778
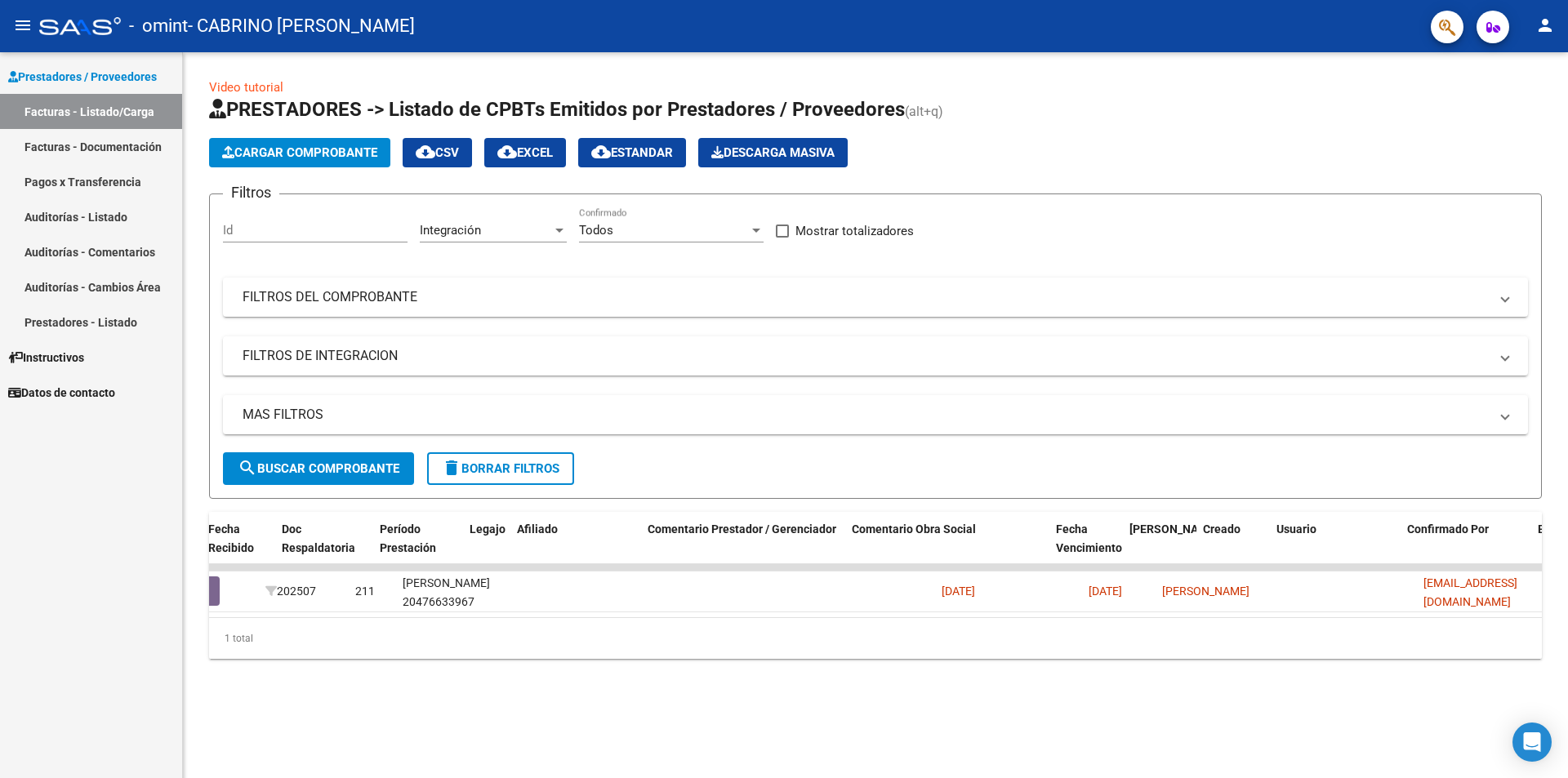
scroll to position [0, 1012]
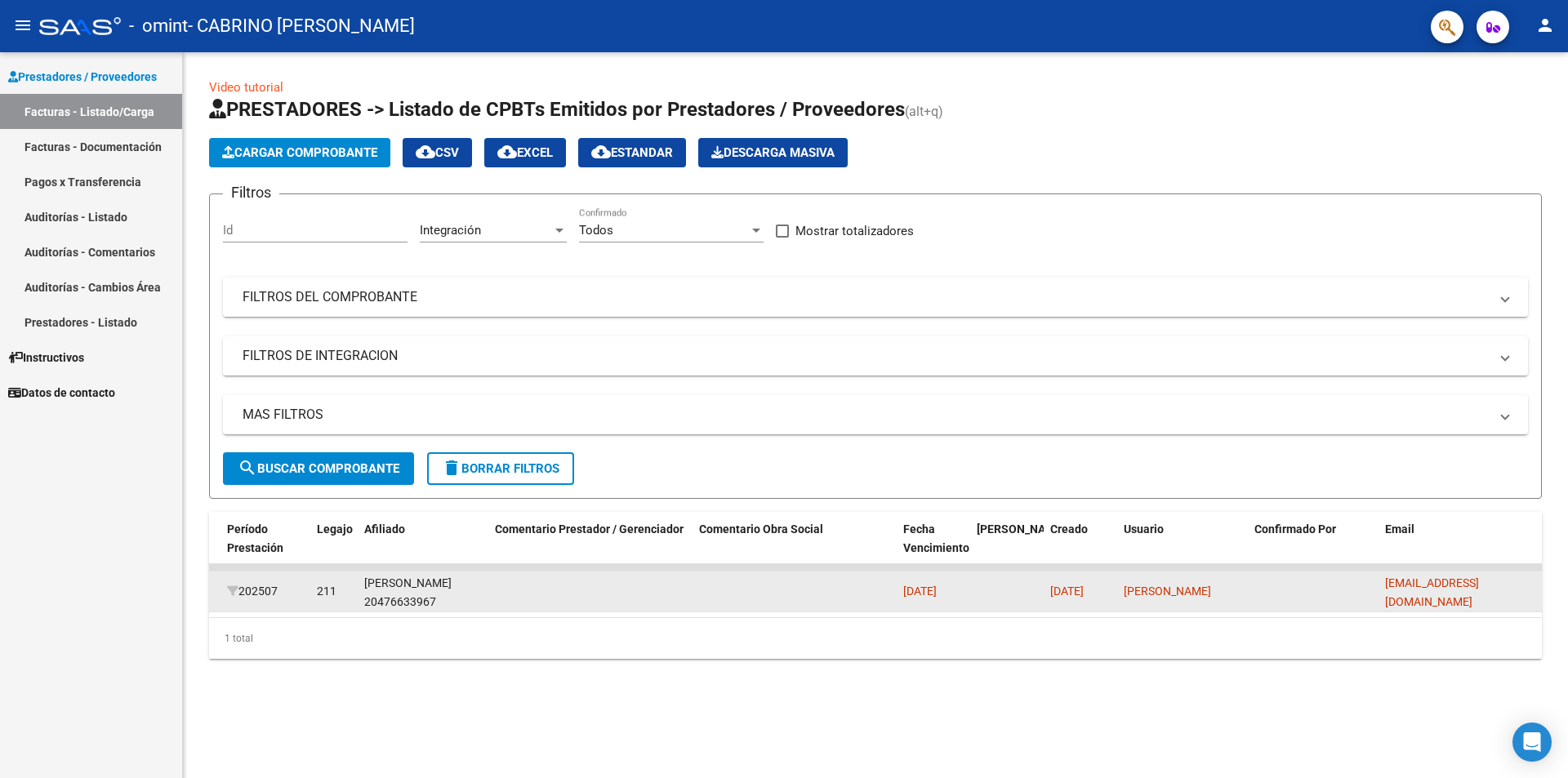
click at [782, 583] on datatable-body-cell at bounding box center [1313, 591] width 131 height 40
click at [782, 566] on div "ID CAE Fc. x Razón Social CPBT Monto Fecha Cpbt Días desde Emisión Fecha Recibi…" at bounding box center [875, 585] width 1333 height 147
click at [782, 580] on datatable-body-cell at bounding box center [1006, 591] width 73 height 40
click at [782, 591] on span "[DATE]" at bounding box center [1067, 591] width 34 height 13
click at [782, 593] on div "[PERSON_NAME]" at bounding box center [1182, 591] width 118 height 19
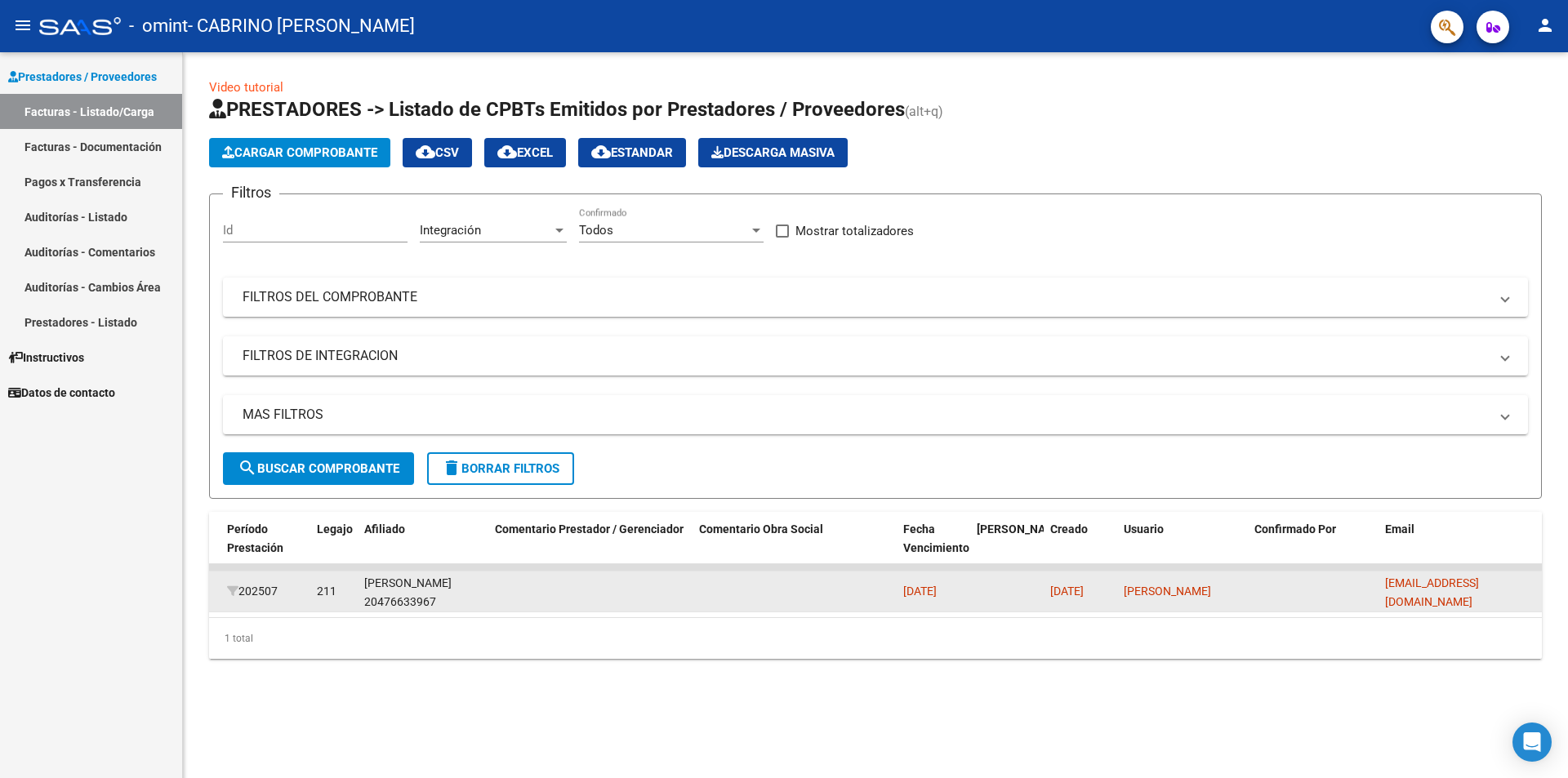
click at [782, 599] on div "[PERSON_NAME]" at bounding box center [1182, 591] width 118 height 19
click at [782, 603] on datatable-body-cell "[DATE]" at bounding box center [1080, 591] width 73 height 40
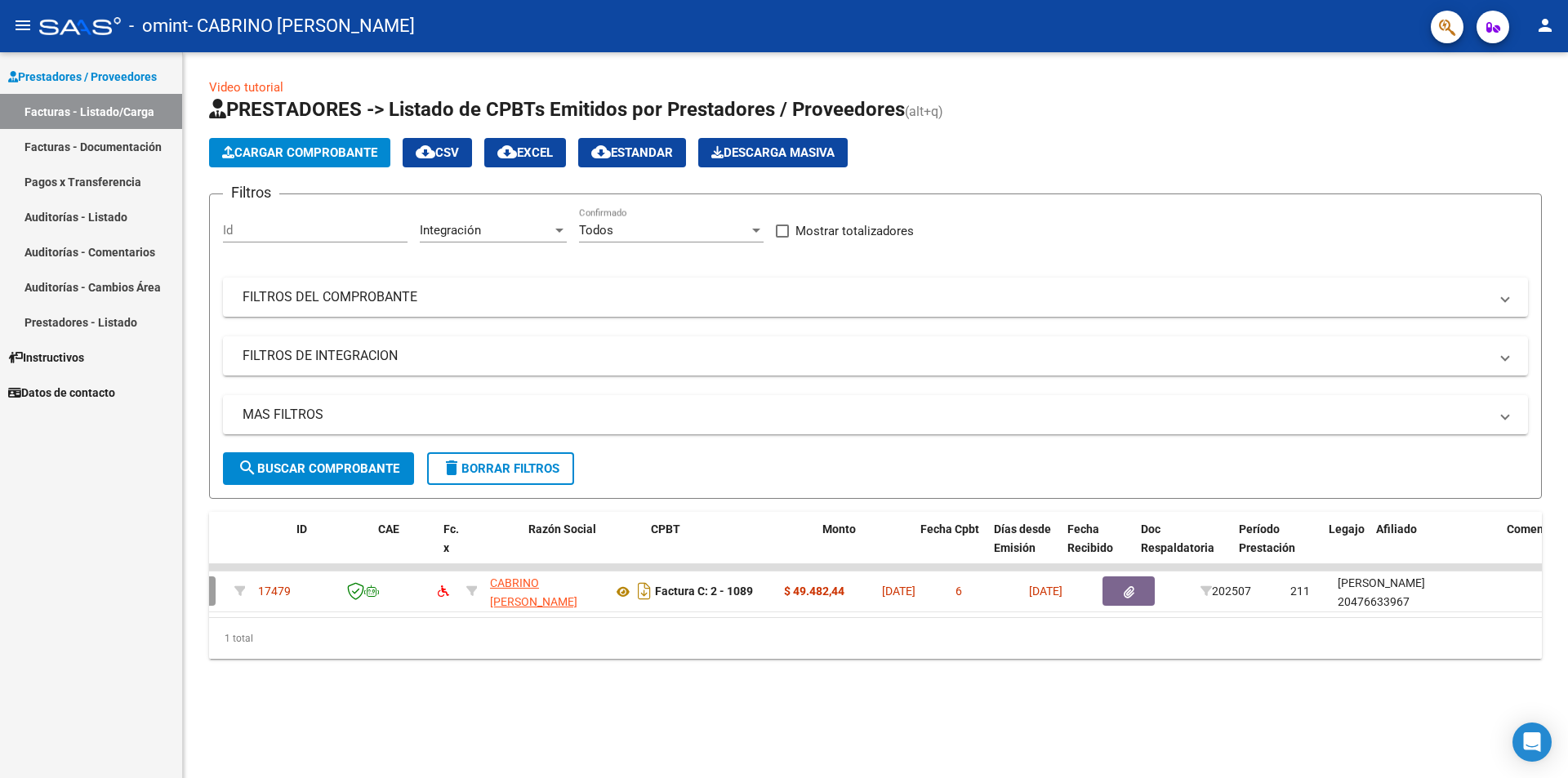
scroll to position [0, 0]
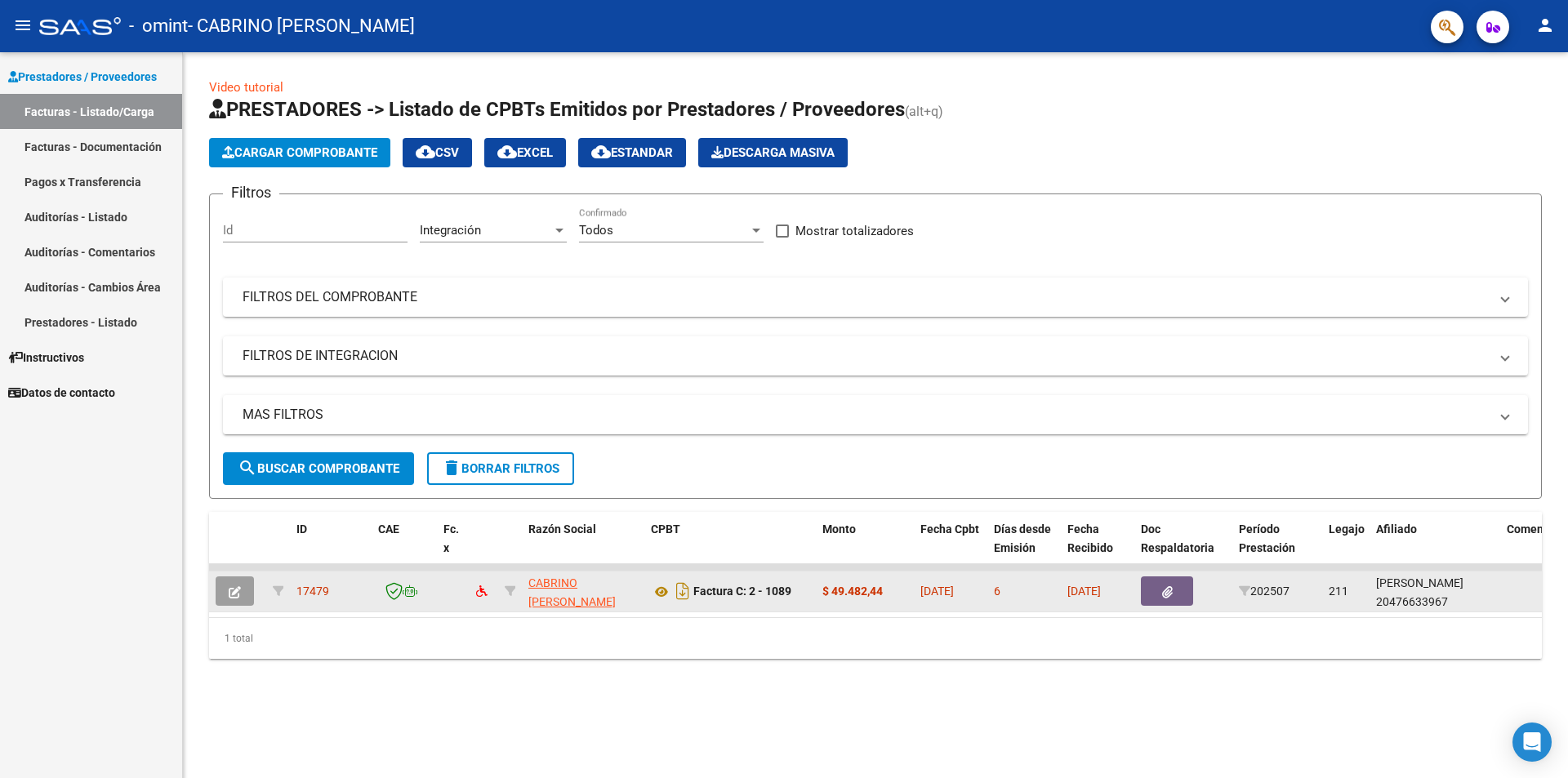
click at [489, 593] on div at bounding box center [484, 591] width 16 height 19
click at [475, 592] on datatable-body-cell at bounding box center [484, 591] width 28 height 40
click at [506, 592] on icon at bounding box center [510, 591] width 11 height 11
type input "27233883722"
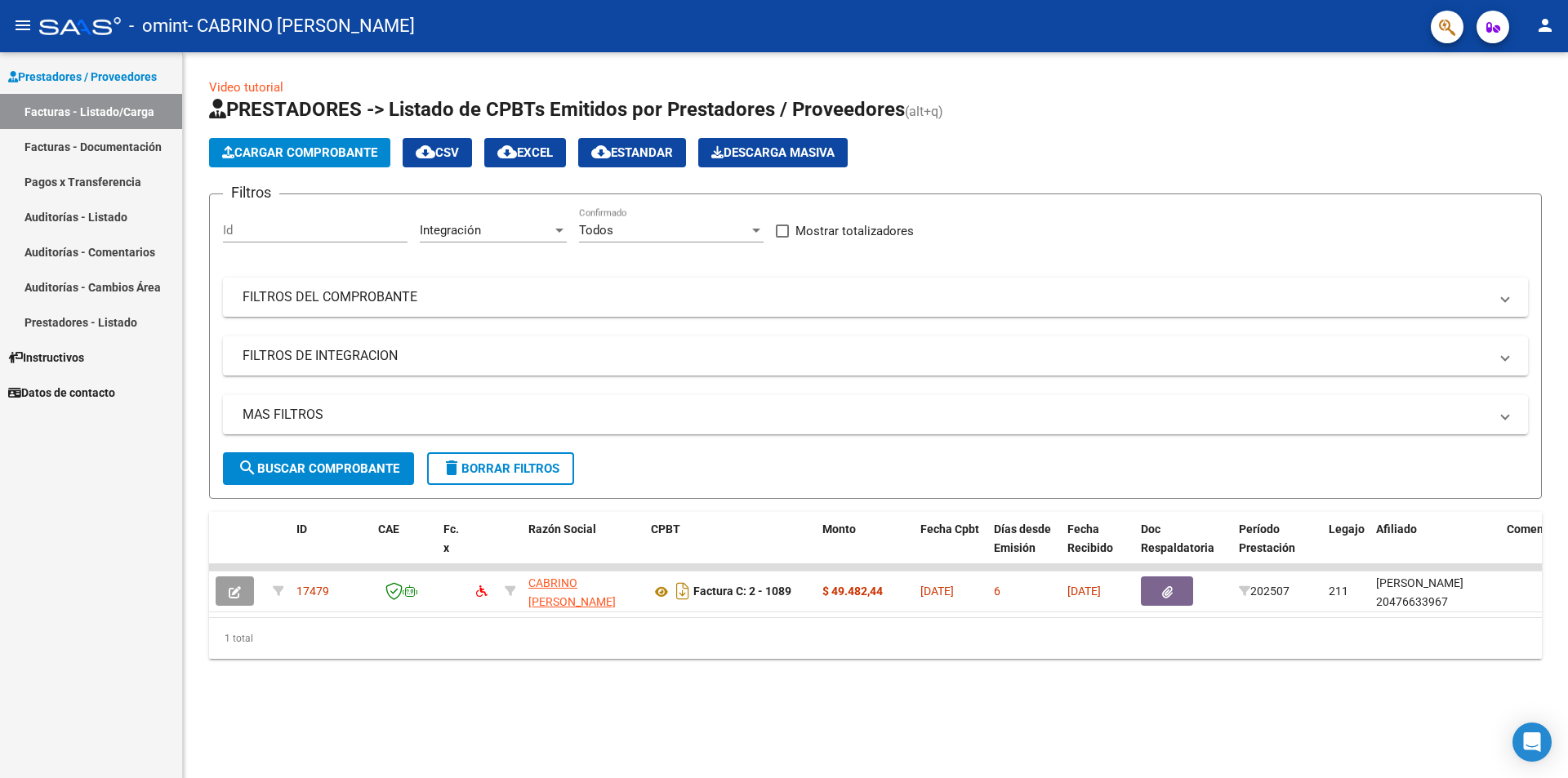
click at [603, 679] on div "Video tutorial PRESTADORES -> Listado de CPBTs Emitidos por Prestadores / Prove…" at bounding box center [876, 381] width 1385 height 659
click at [146, 152] on link "Facturas - Documentación" at bounding box center [91, 147] width 182 height 35
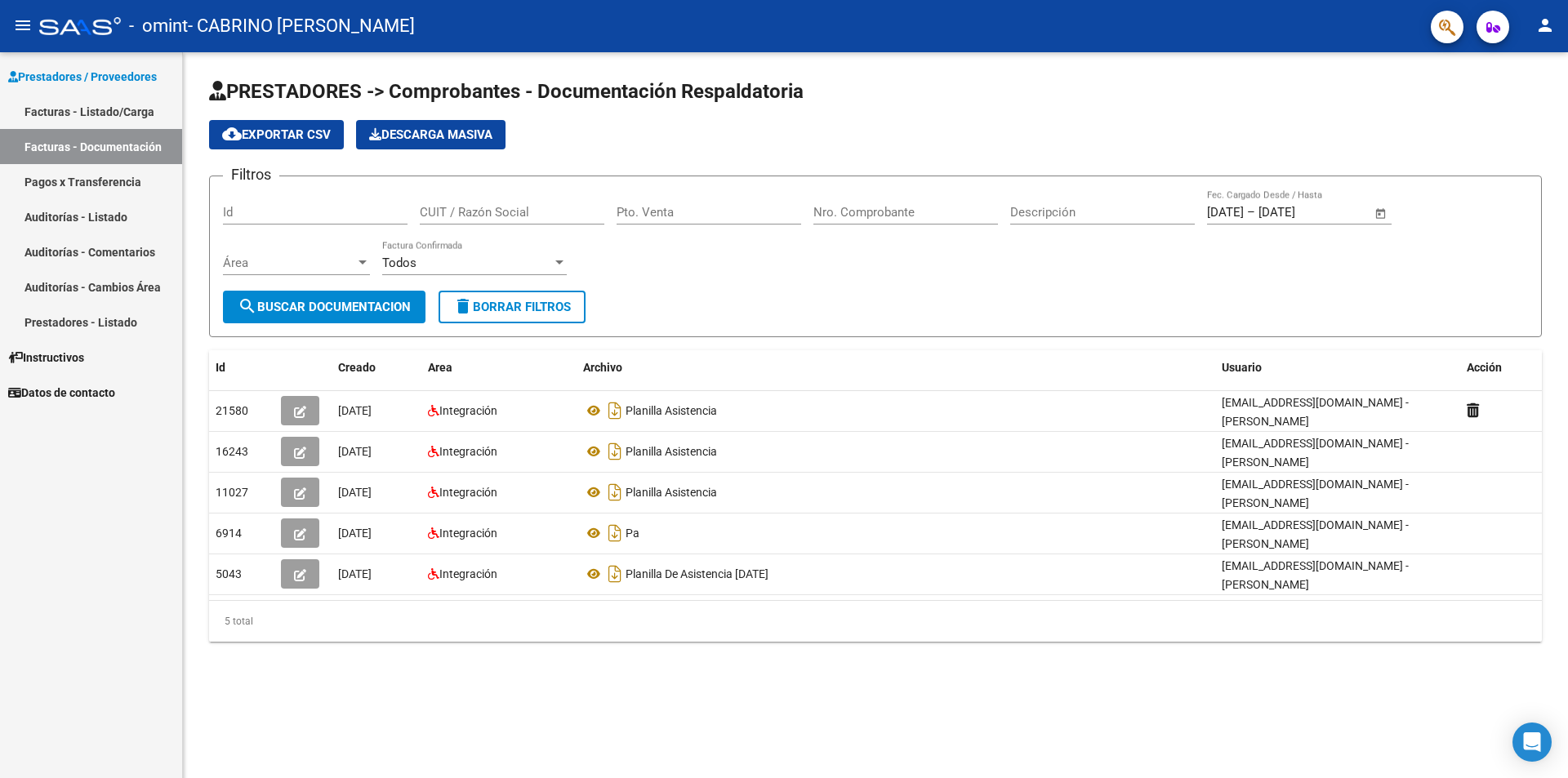
click at [136, 122] on link "Facturas - Listado/Carga" at bounding box center [91, 111] width 182 height 35
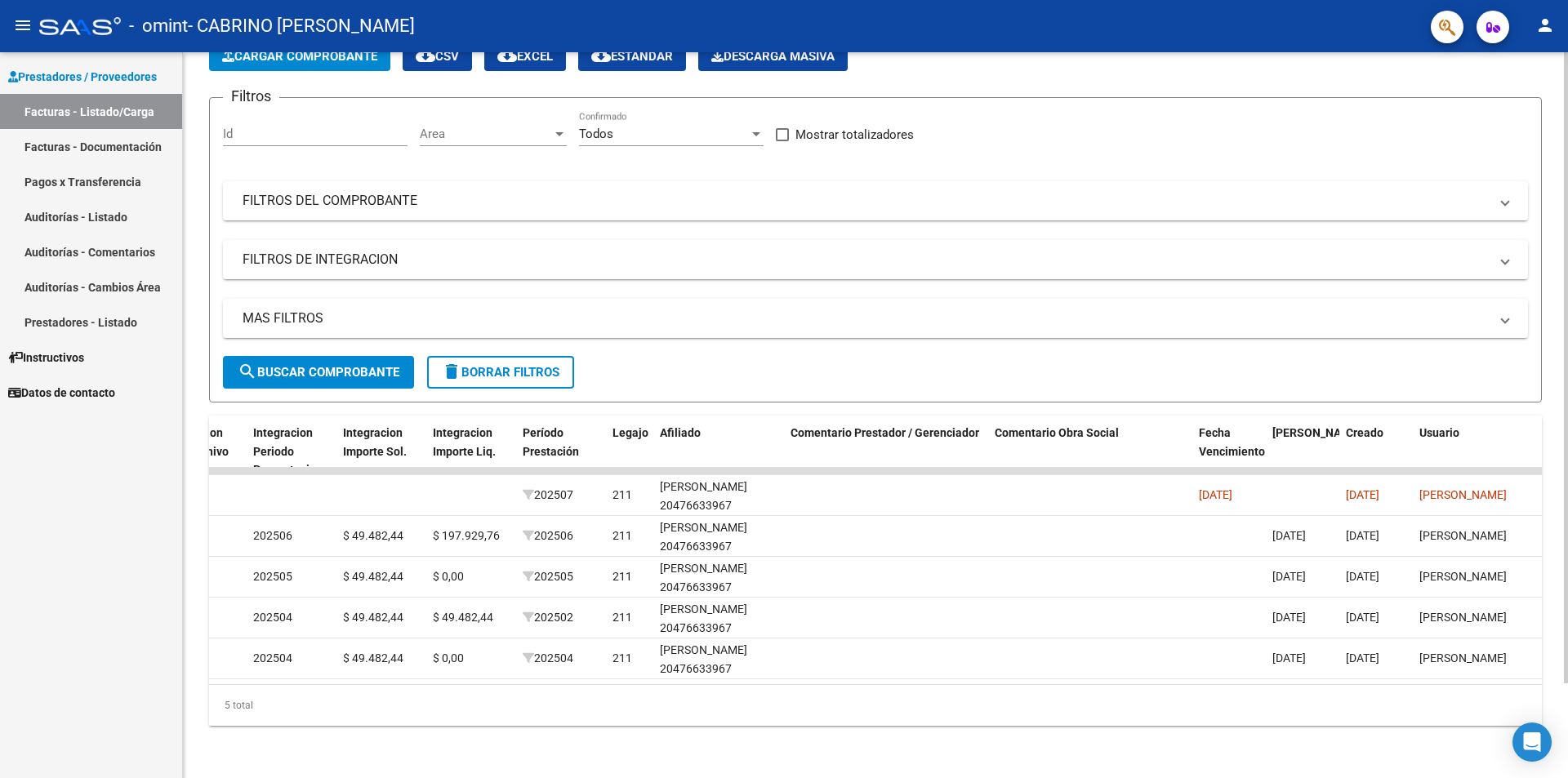
scroll to position [0, 2110]
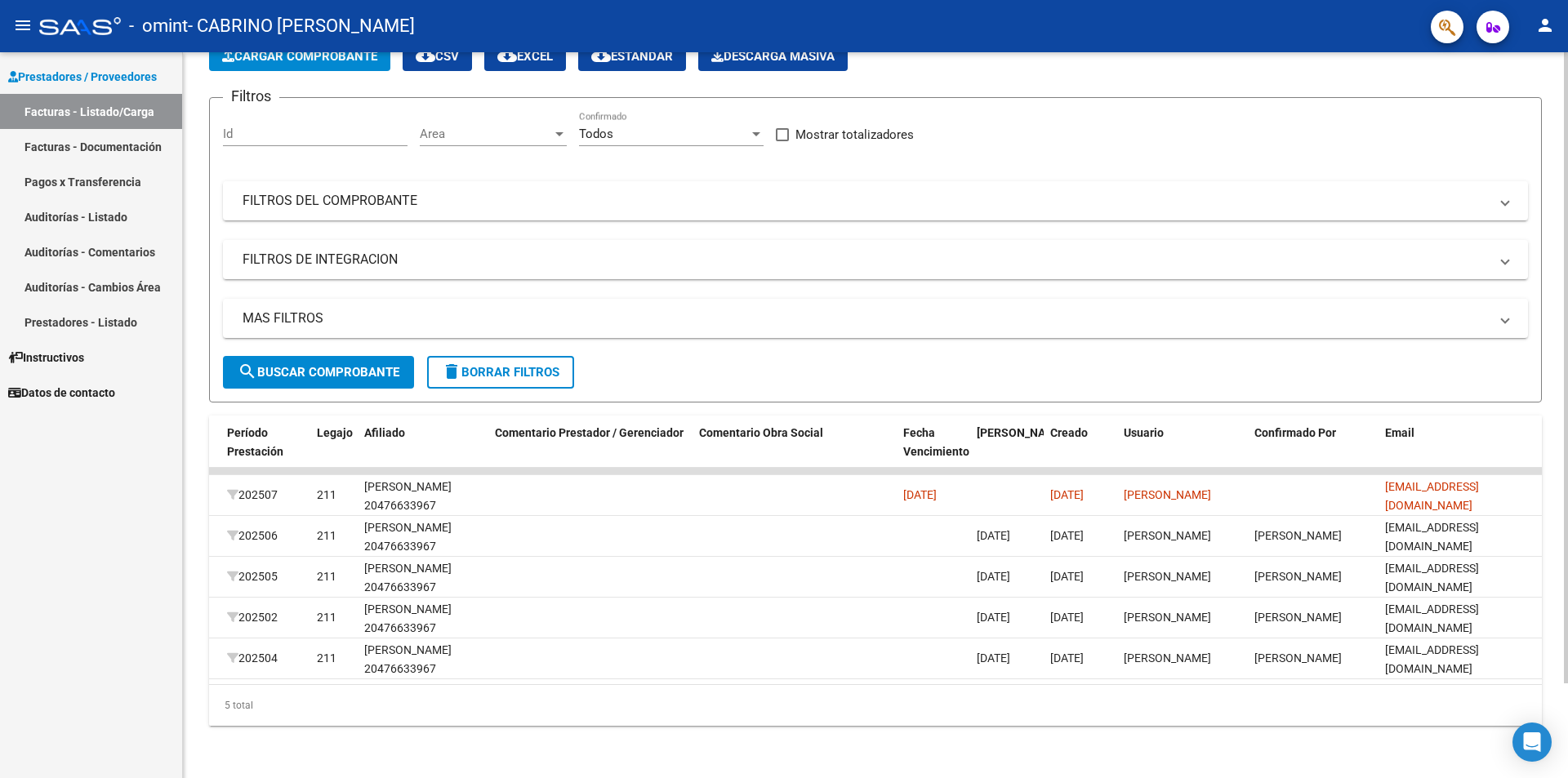
click at [782, 655] on div "Video tutorial PRESTADORES -> Listado de CPBTs Emitidos por Prestadores / Prove…" at bounding box center [877, 367] width 1388 height 822
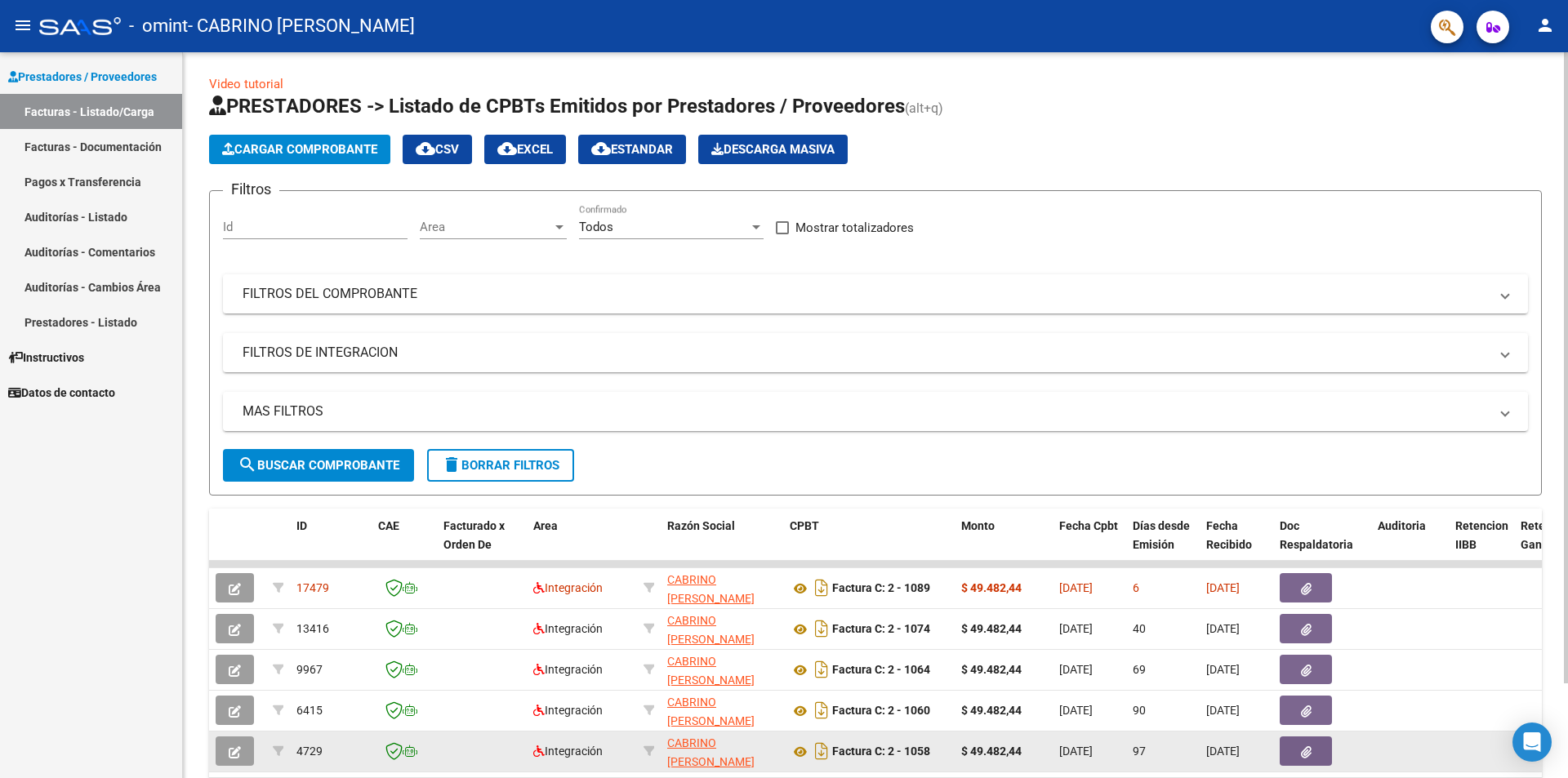
scroll to position [0, 0]
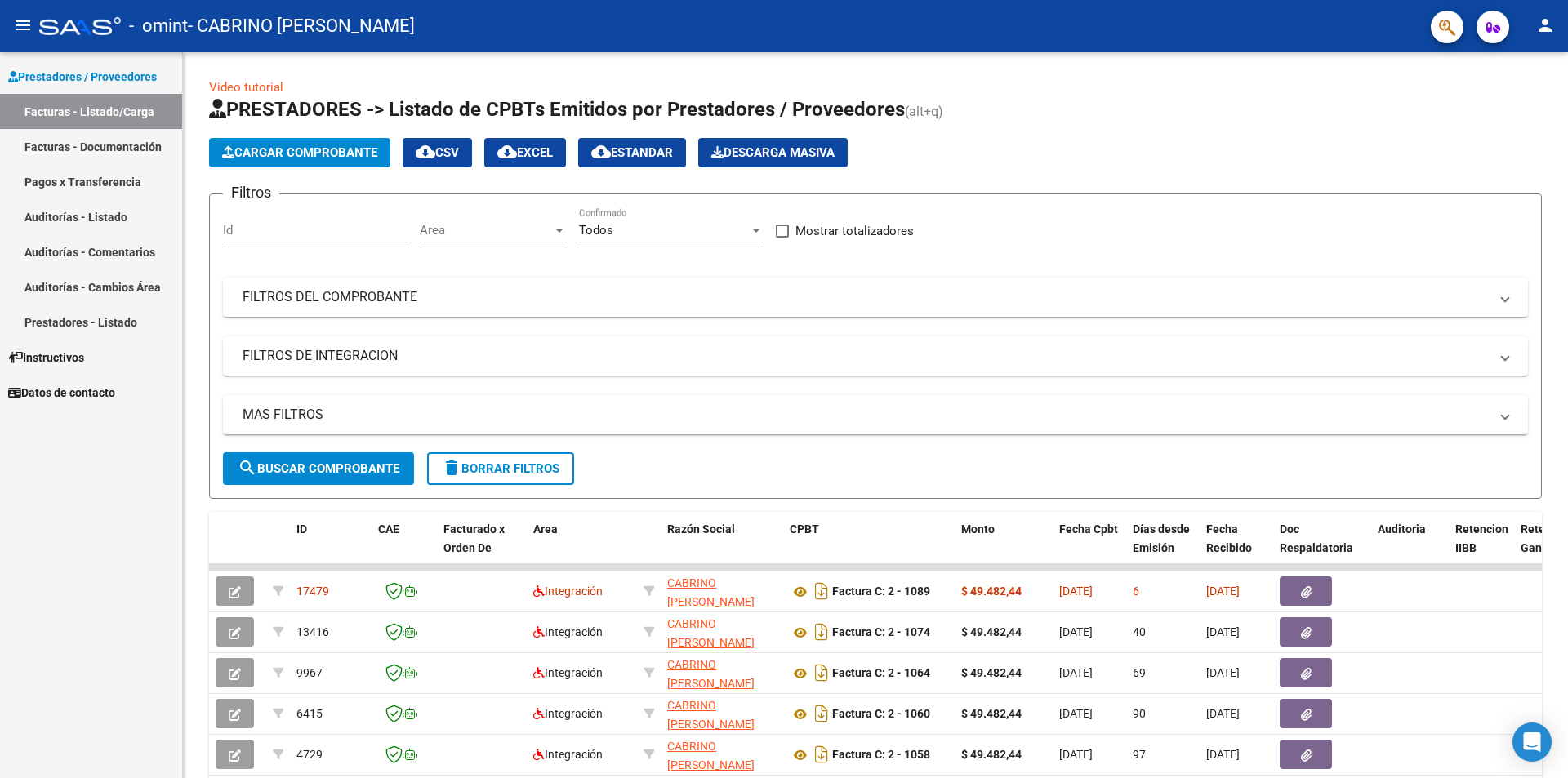
click at [92, 365] on link "Instructivos" at bounding box center [91, 357] width 182 height 35
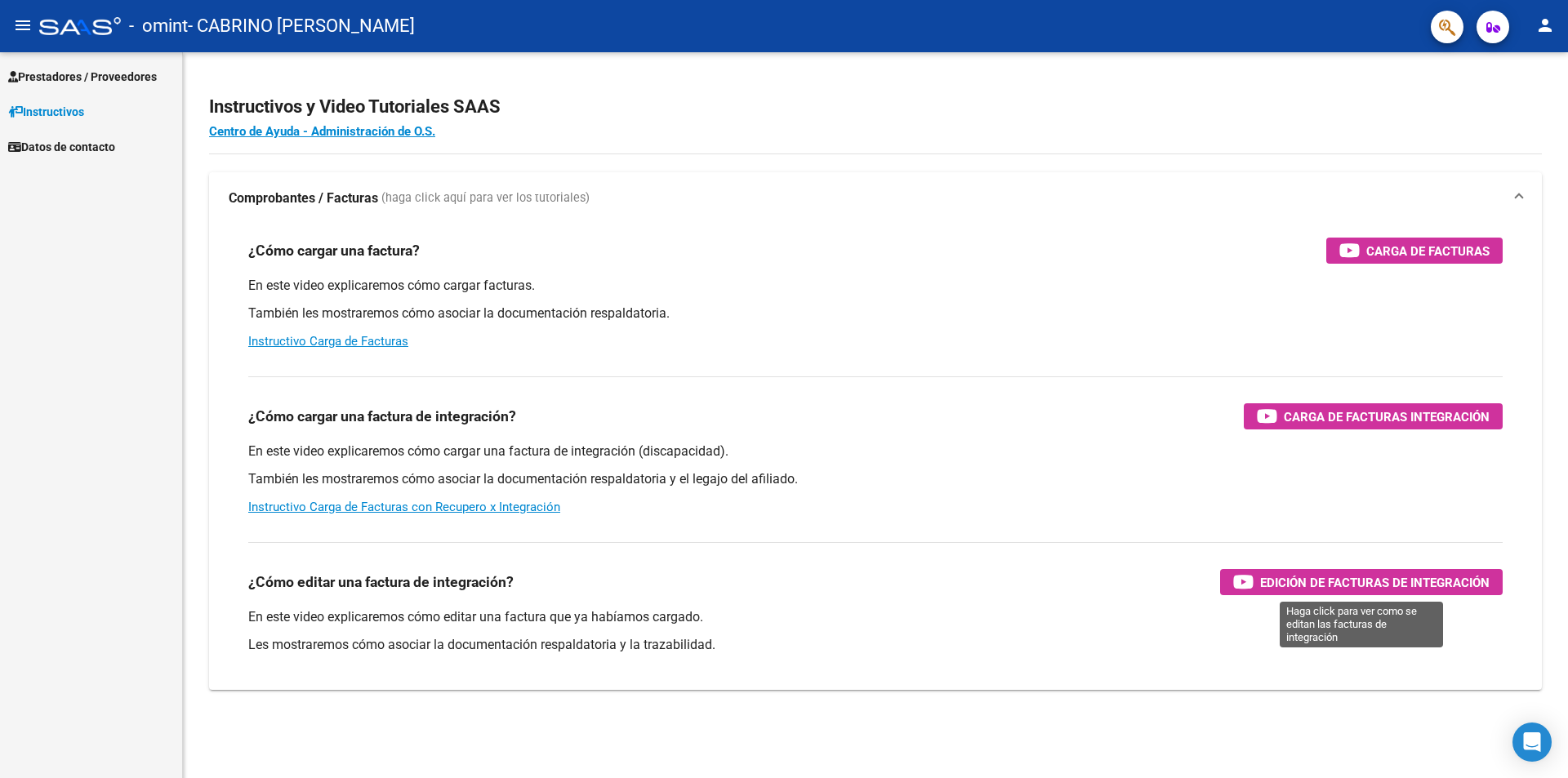
click at [782, 591] on span "Edición de Facturas de integración" at bounding box center [1374, 582] width 229 height 20
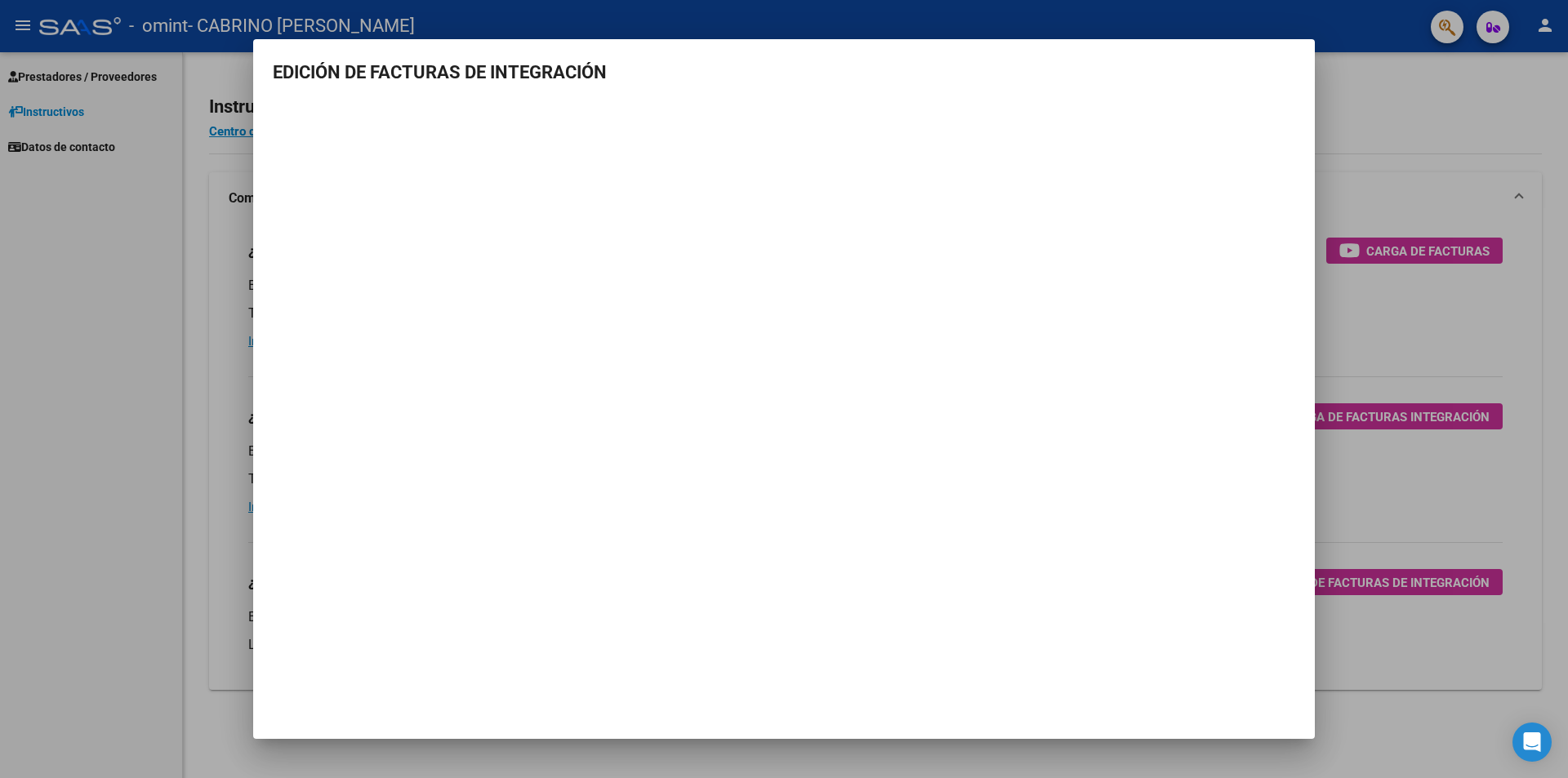
click at [782, 110] on div at bounding box center [784, 389] width 1568 height 778
